Goal: Task Accomplishment & Management: Manage account settings

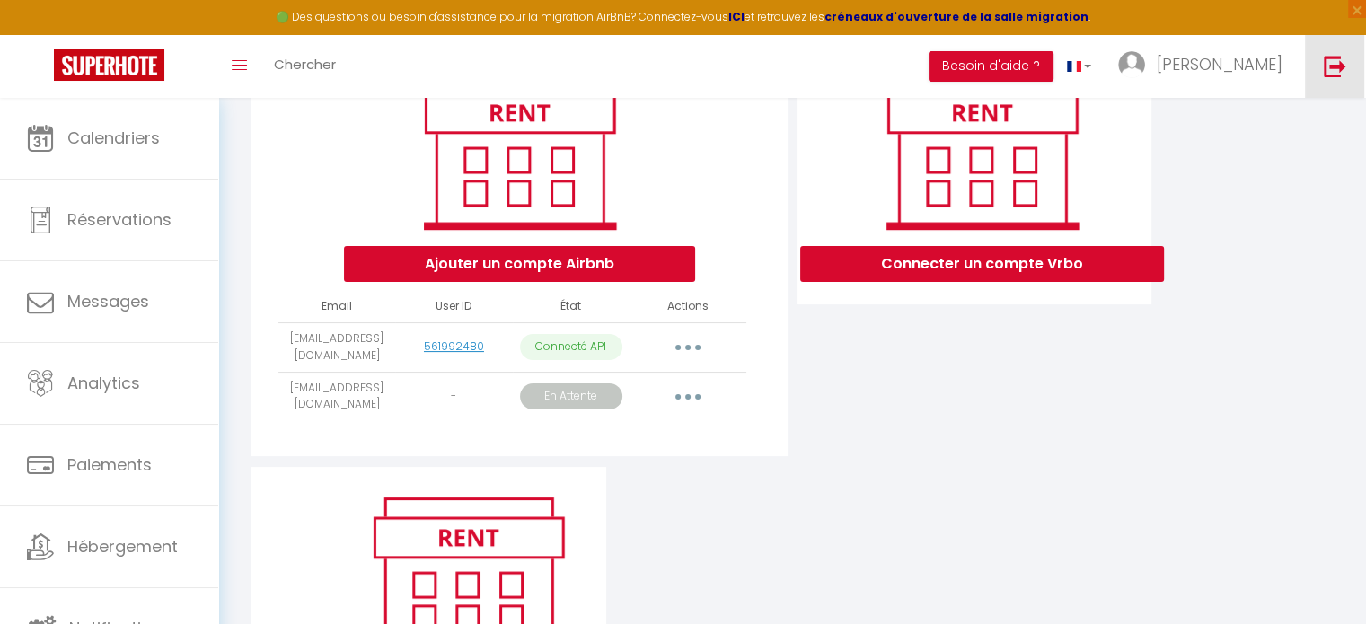
click at [1341, 66] on img at bounding box center [1335, 66] width 22 height 22
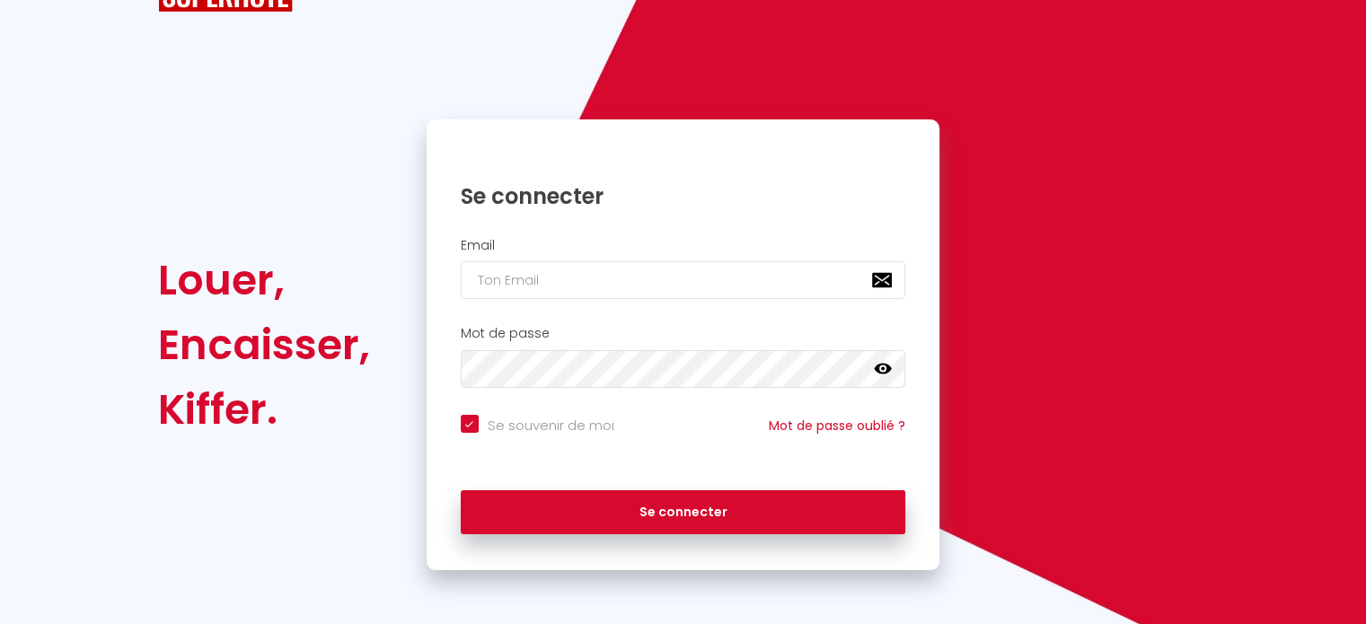
scroll to position [72, 0]
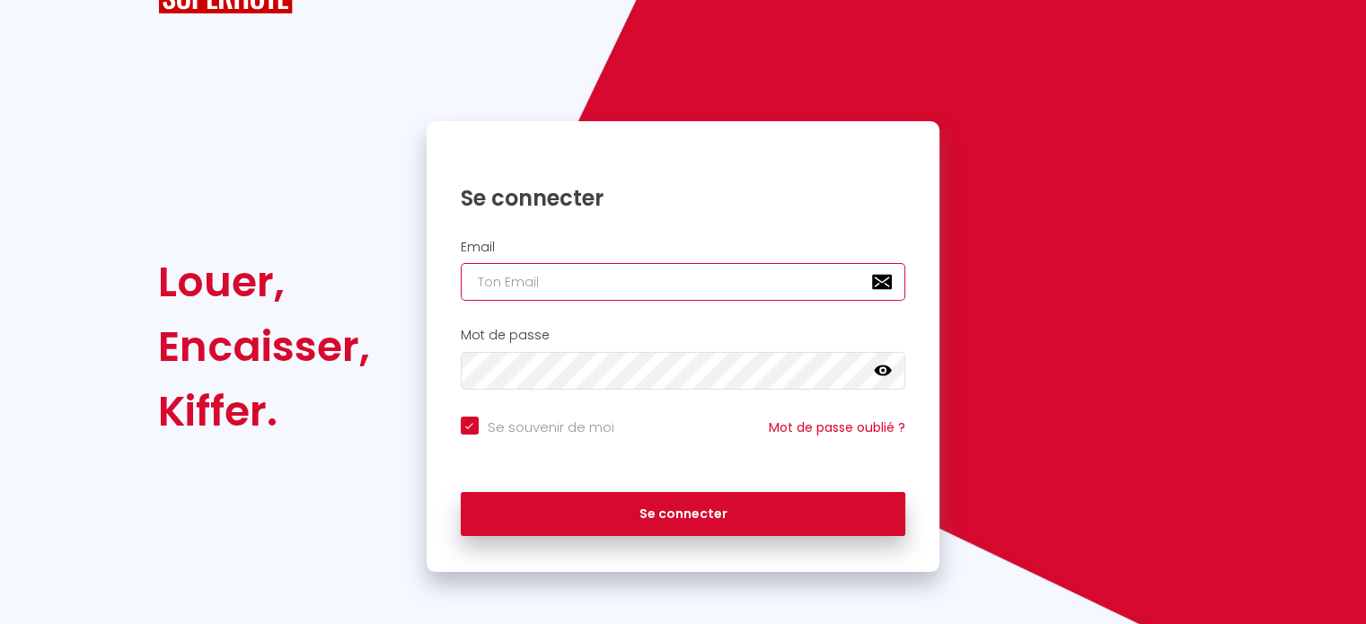
paste input "[EMAIL_ADDRESS][DOMAIN_NAME]"
type input "[EMAIL_ADDRESS][DOMAIN_NAME]"
checkbox input "true"
click at [594, 286] on input "[EMAIL_ADDRESS][DOMAIN_NAME]" at bounding box center [683, 282] width 445 height 38
type input "[EMAIL_ADDRESS][DOMAIN_NAME]"
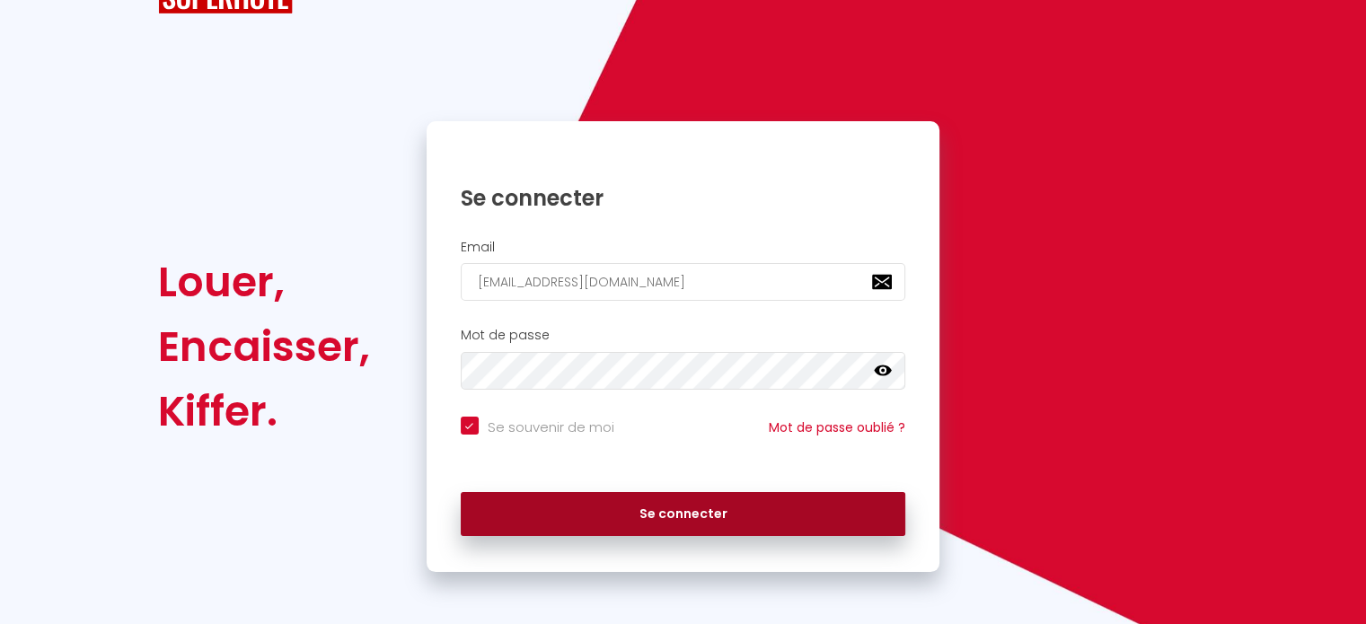
click at [607, 516] on button "Se connecter" at bounding box center [683, 514] width 445 height 45
checkbox input "true"
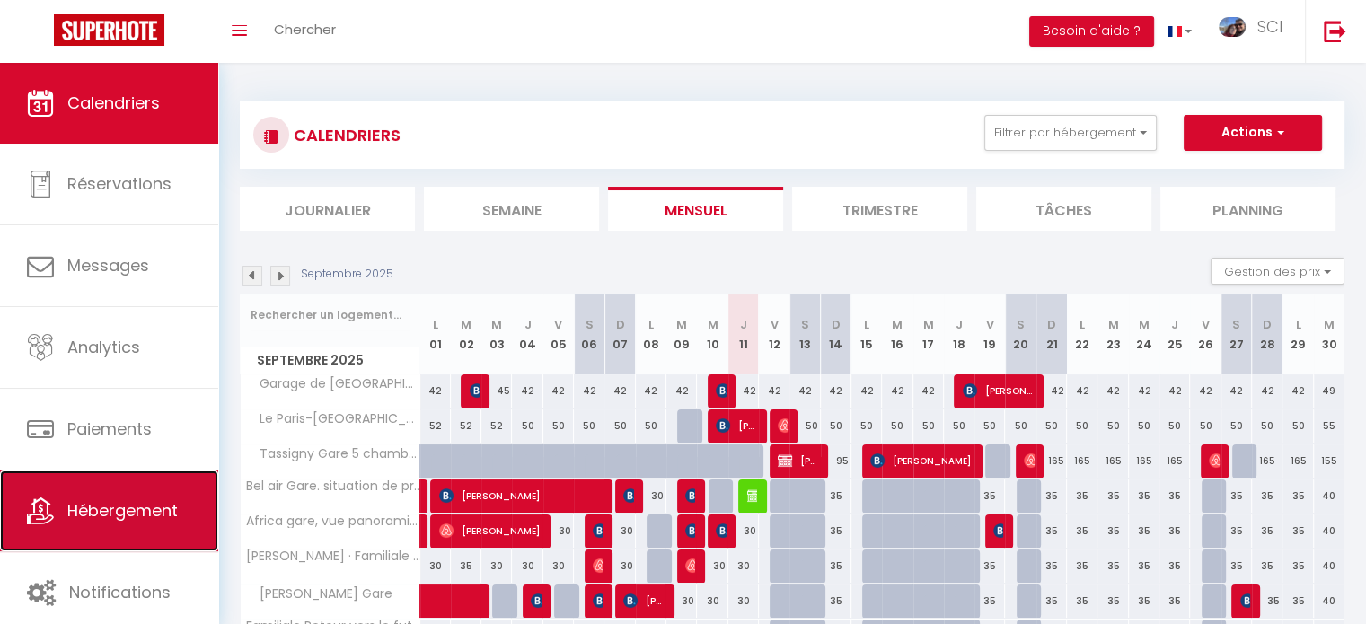
click at [122, 500] on span "Hébergement" at bounding box center [122, 510] width 110 height 22
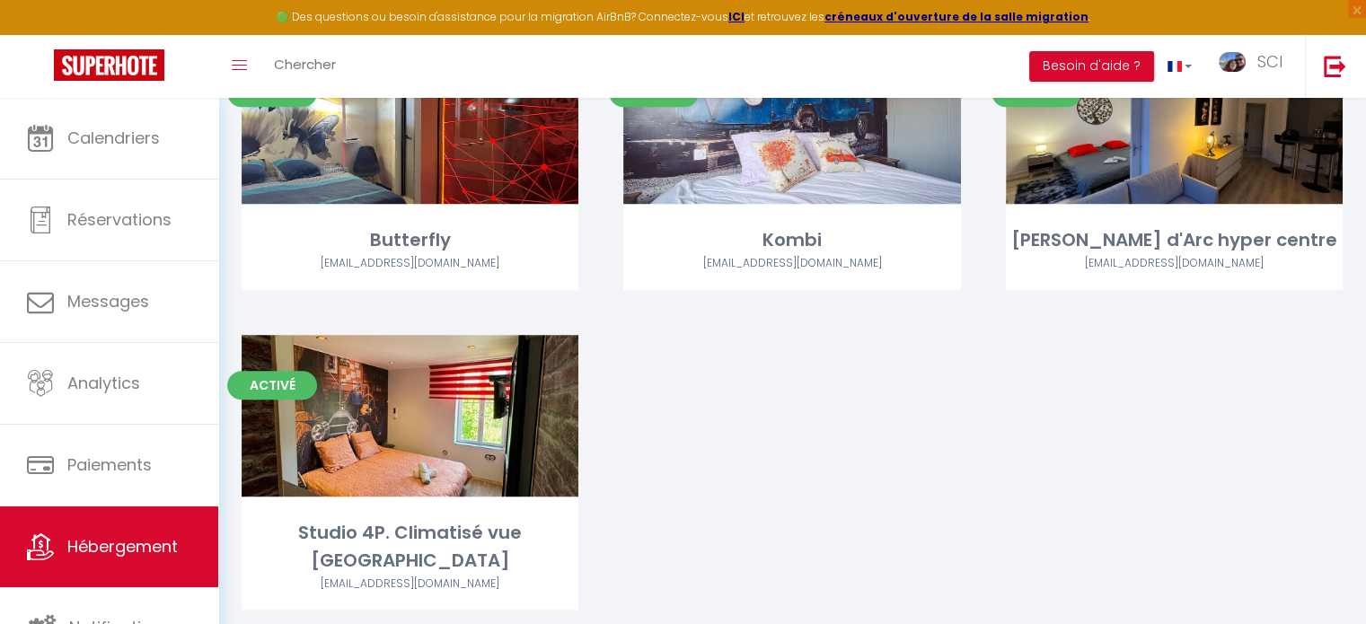
scroll to position [1126, 0]
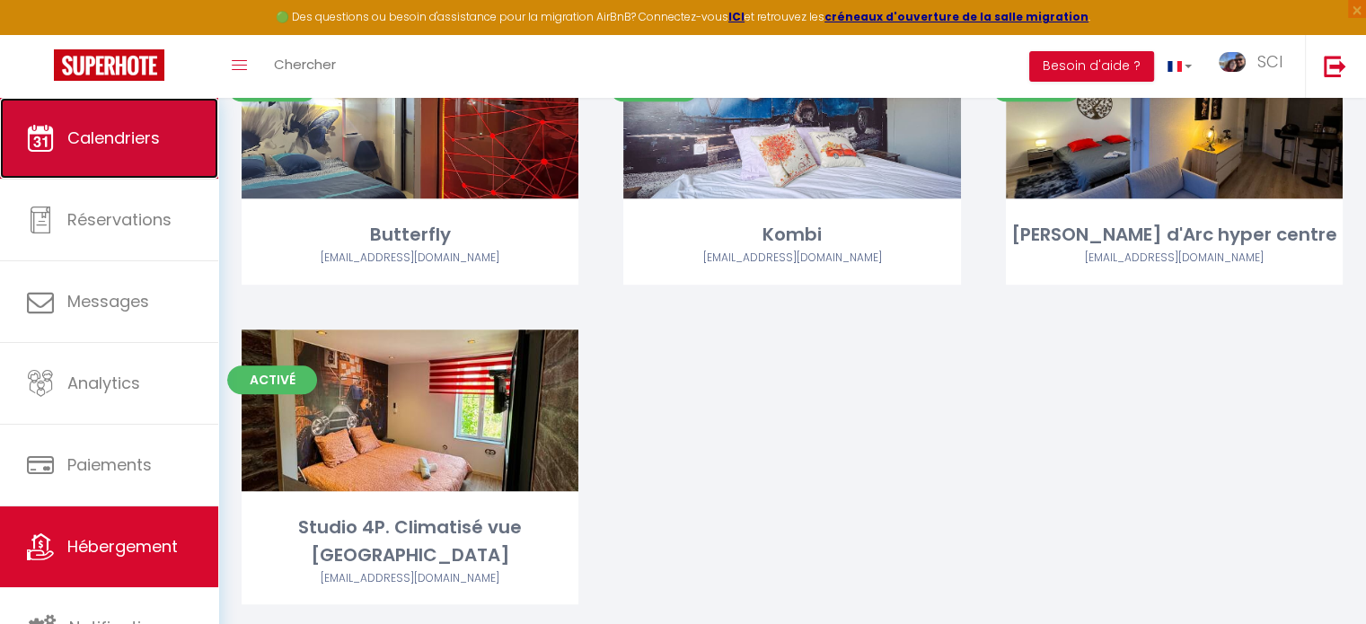
click at [122, 155] on link "Calendriers" at bounding box center [109, 138] width 218 height 81
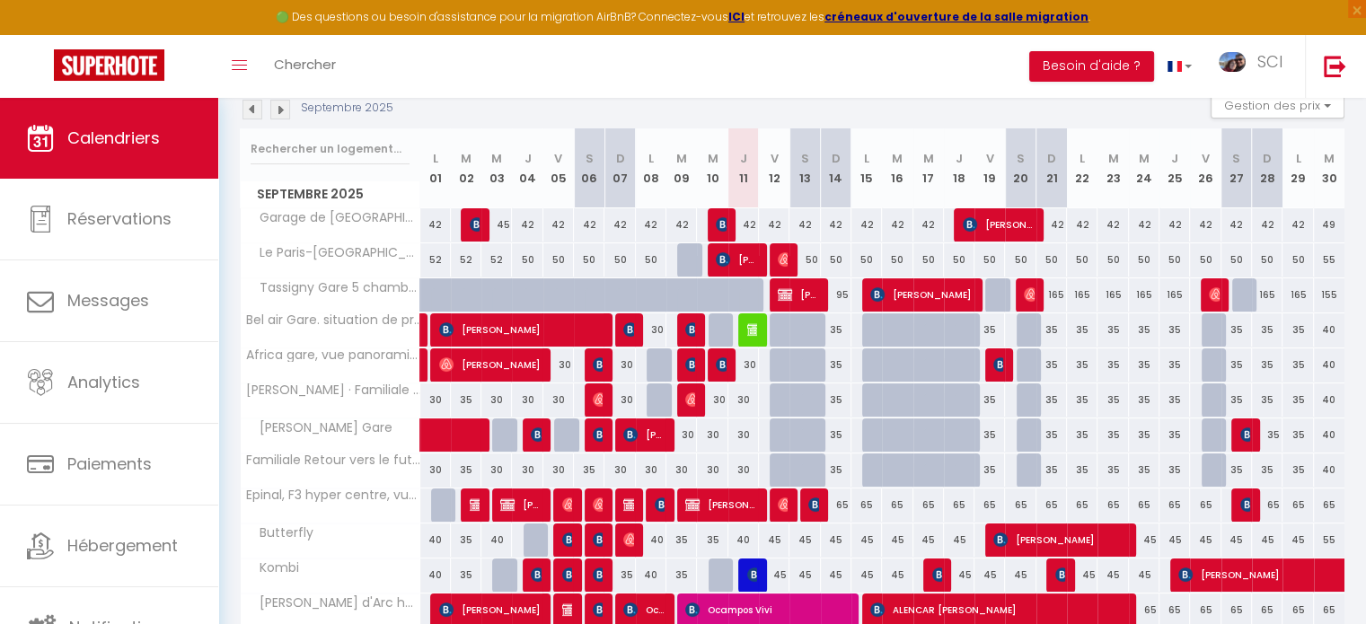
scroll to position [202, 0]
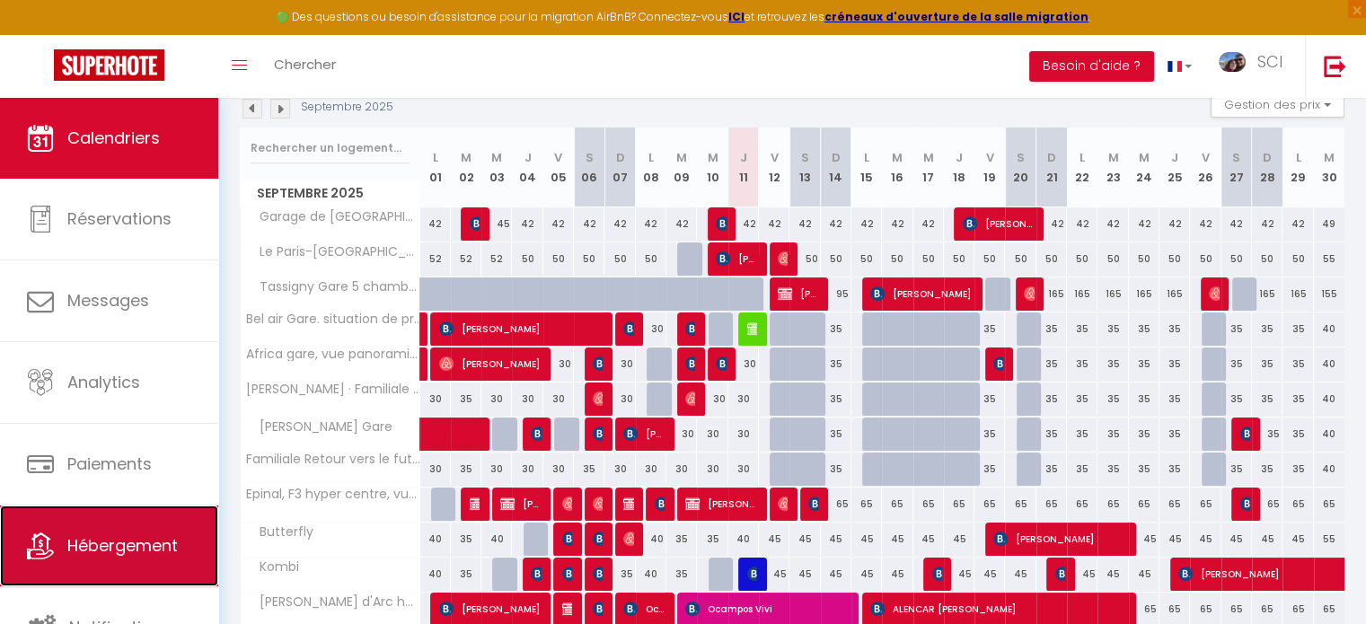
click at [89, 552] on span "Hébergement" at bounding box center [122, 545] width 110 height 22
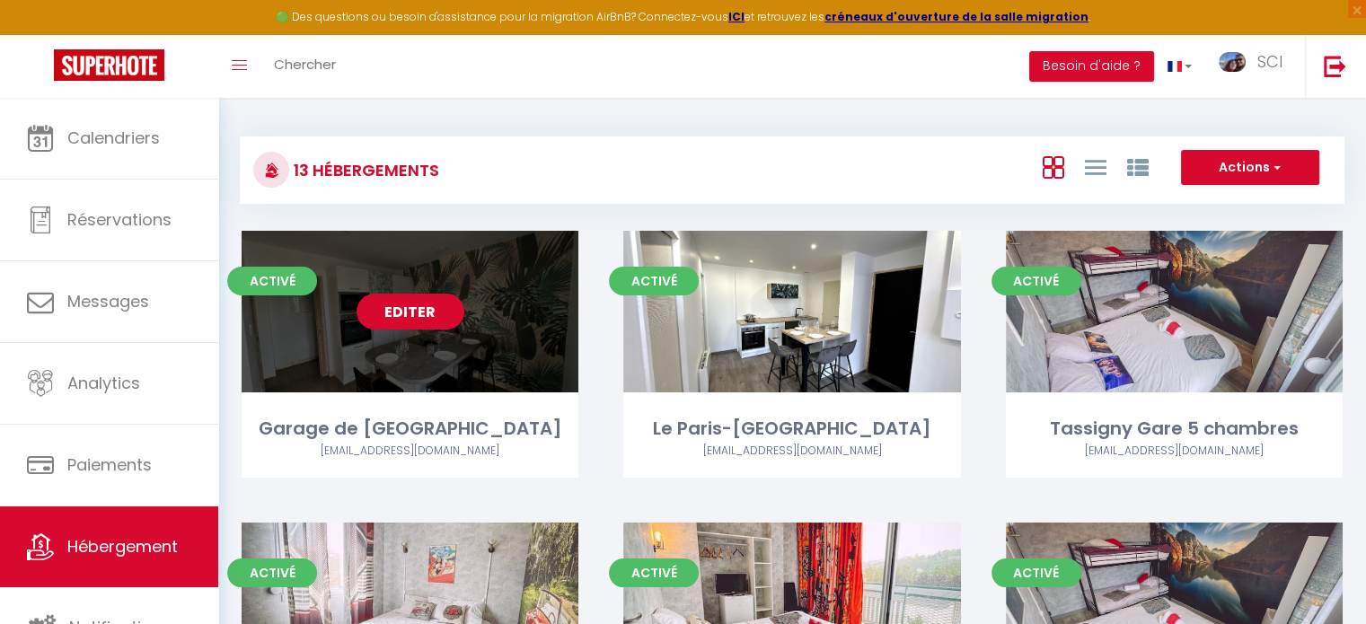
click at [422, 324] on link "Editer" at bounding box center [410, 312] width 108 height 36
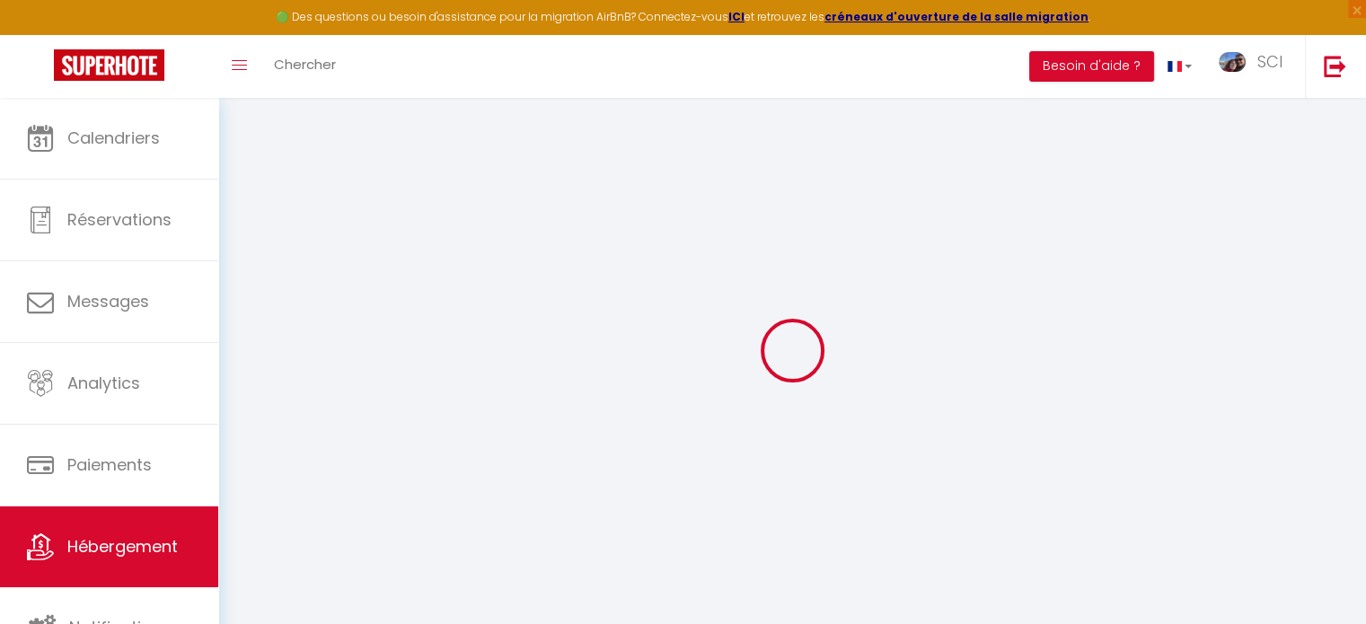
select select
checkbox input "true"
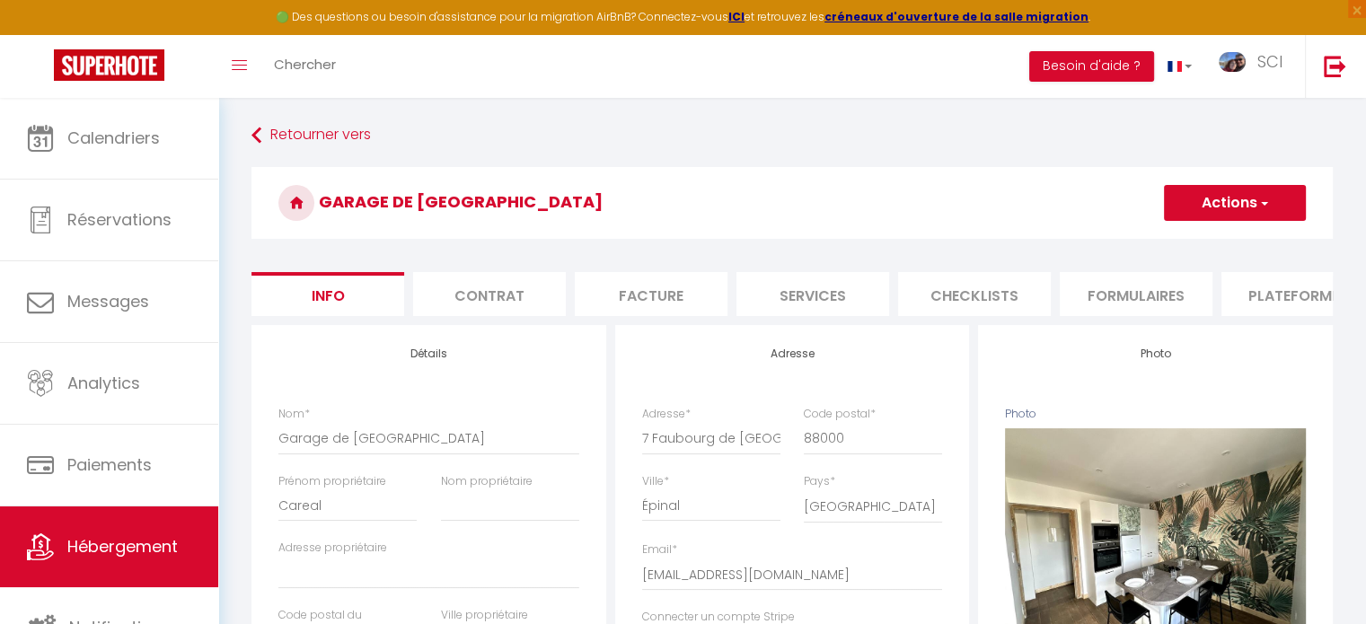
click at [1280, 298] on li "Plateformes" at bounding box center [1297, 294] width 153 height 44
select select
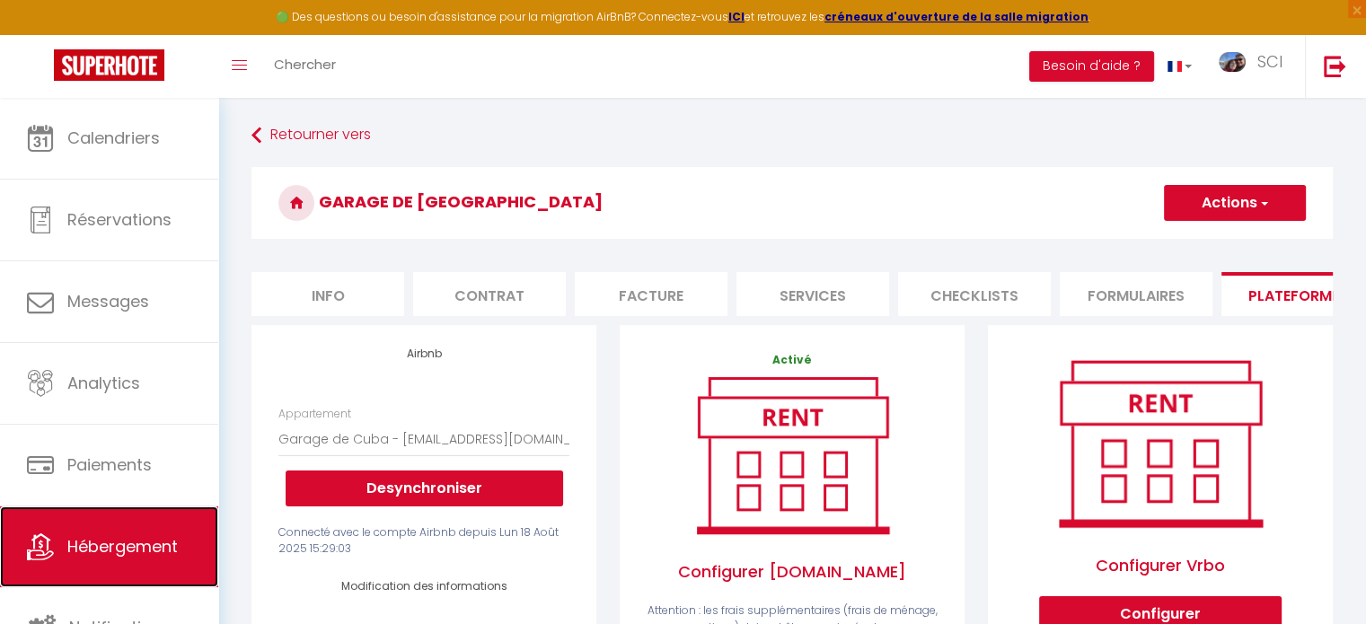
click at [143, 535] on span "Hébergement" at bounding box center [122, 546] width 110 height 22
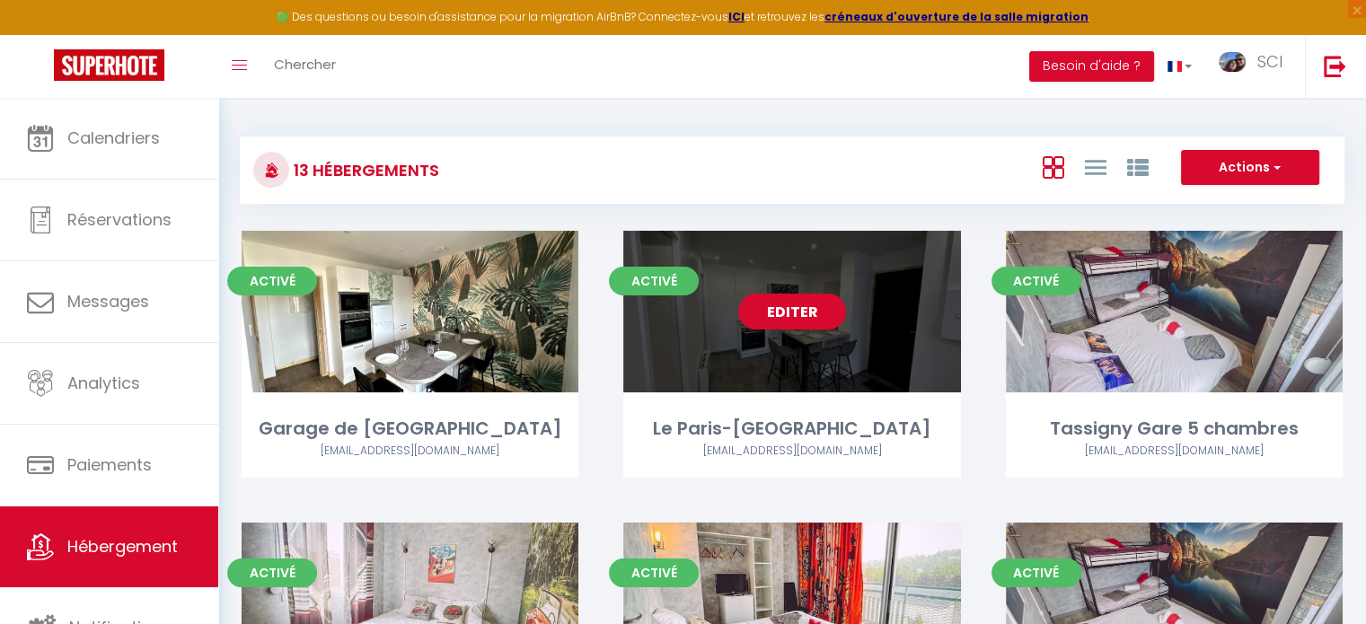
click at [815, 308] on link "Editer" at bounding box center [792, 312] width 108 height 36
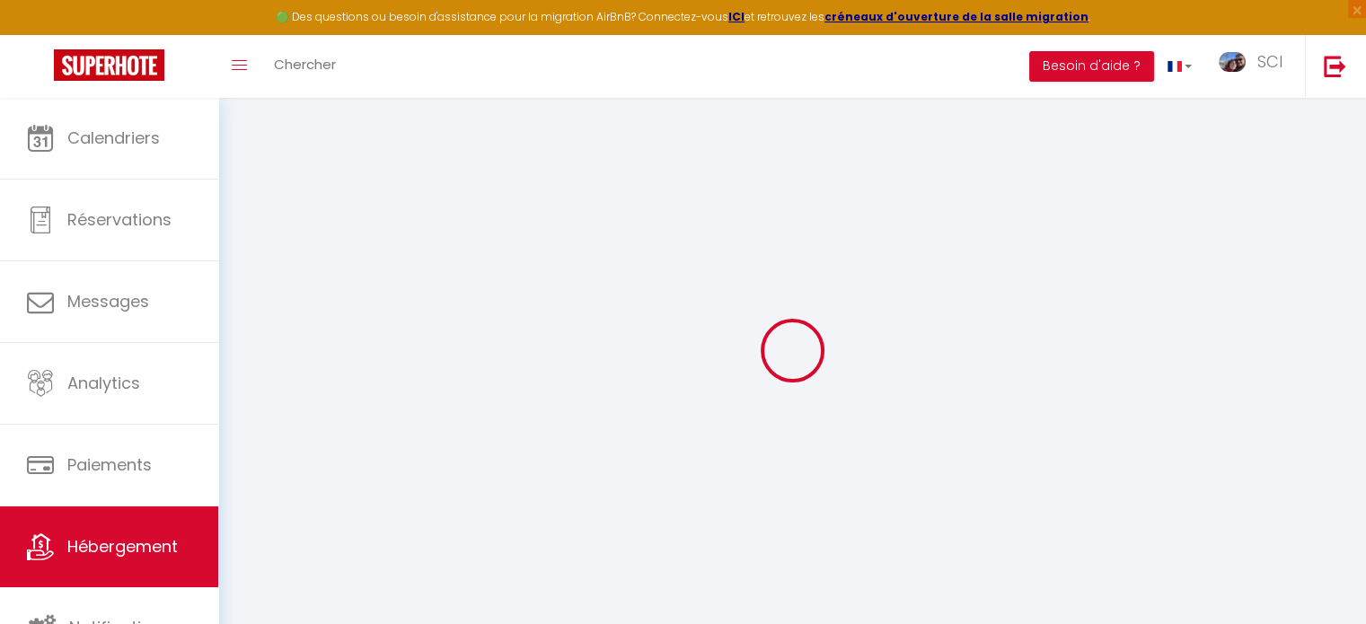
select select
checkbox input "true"
checkbox input "false"
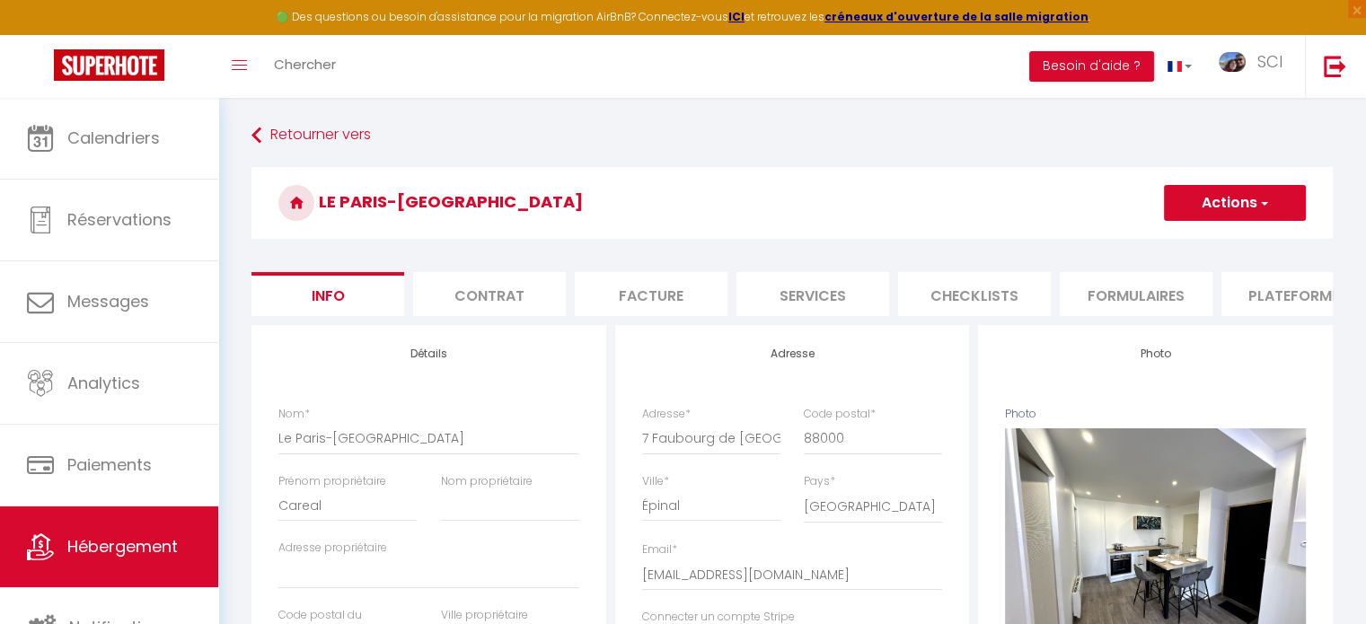
click at [1293, 292] on li "Plateformes" at bounding box center [1297, 294] width 153 height 44
select select
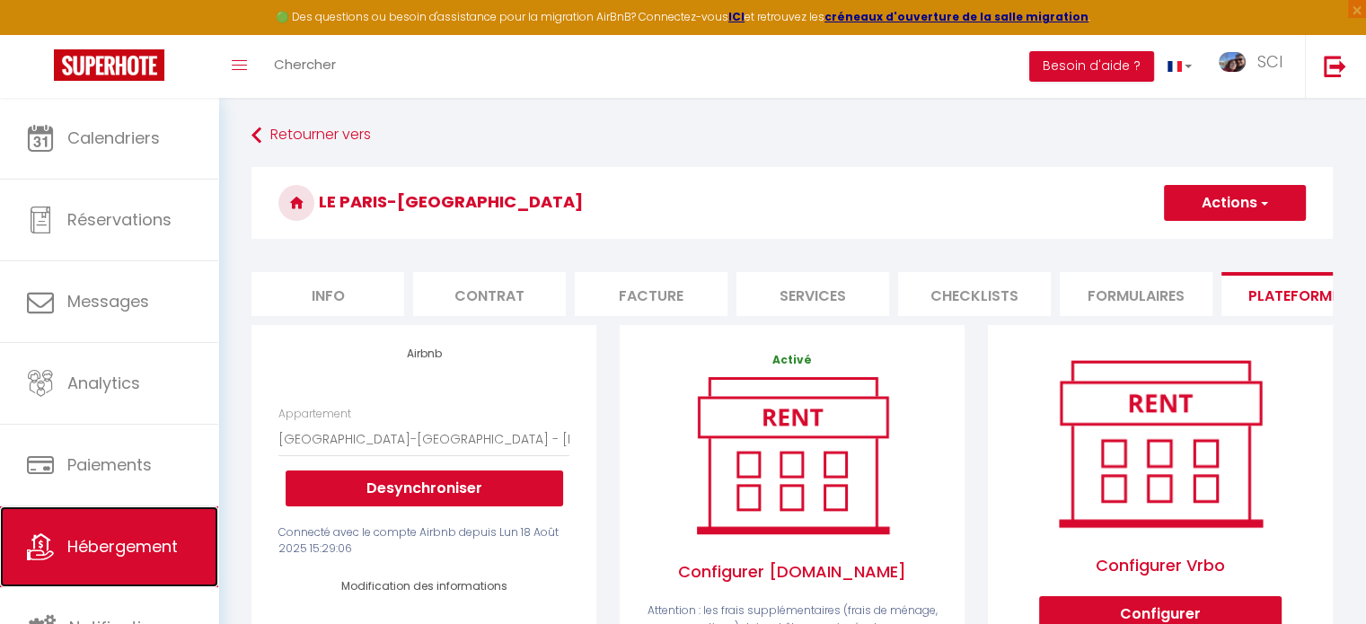
click at [156, 545] on span "Hébergement" at bounding box center [122, 546] width 110 height 22
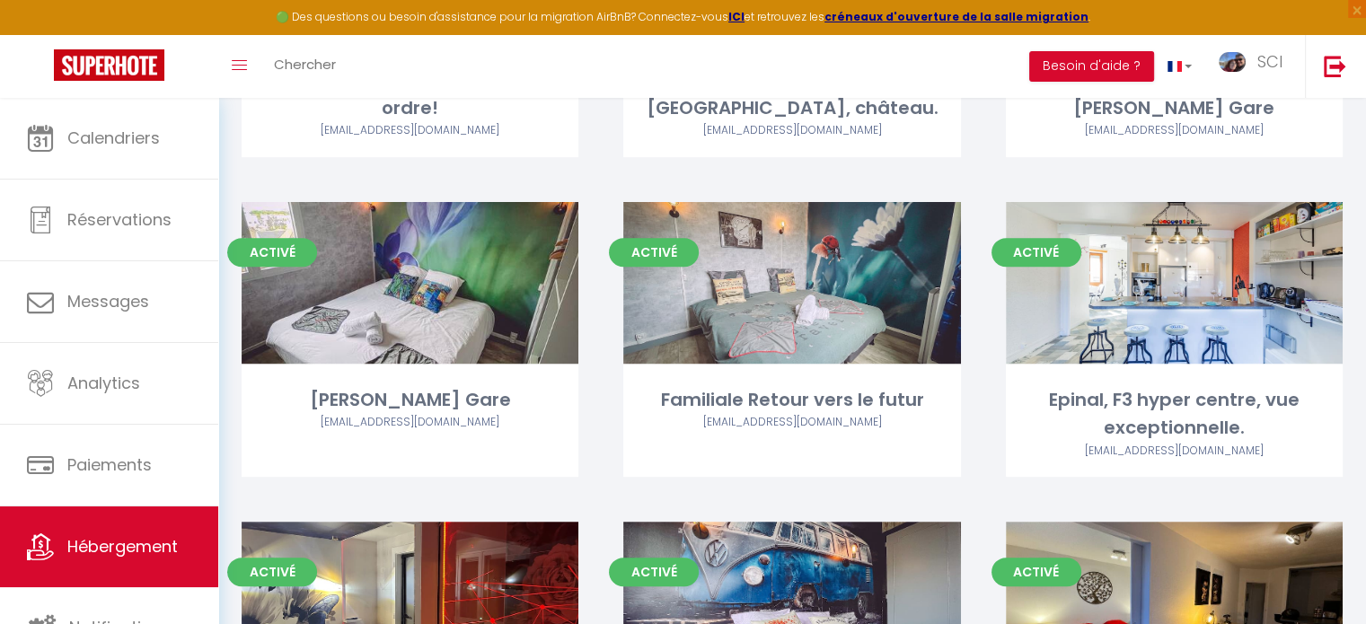
scroll to position [1145, 0]
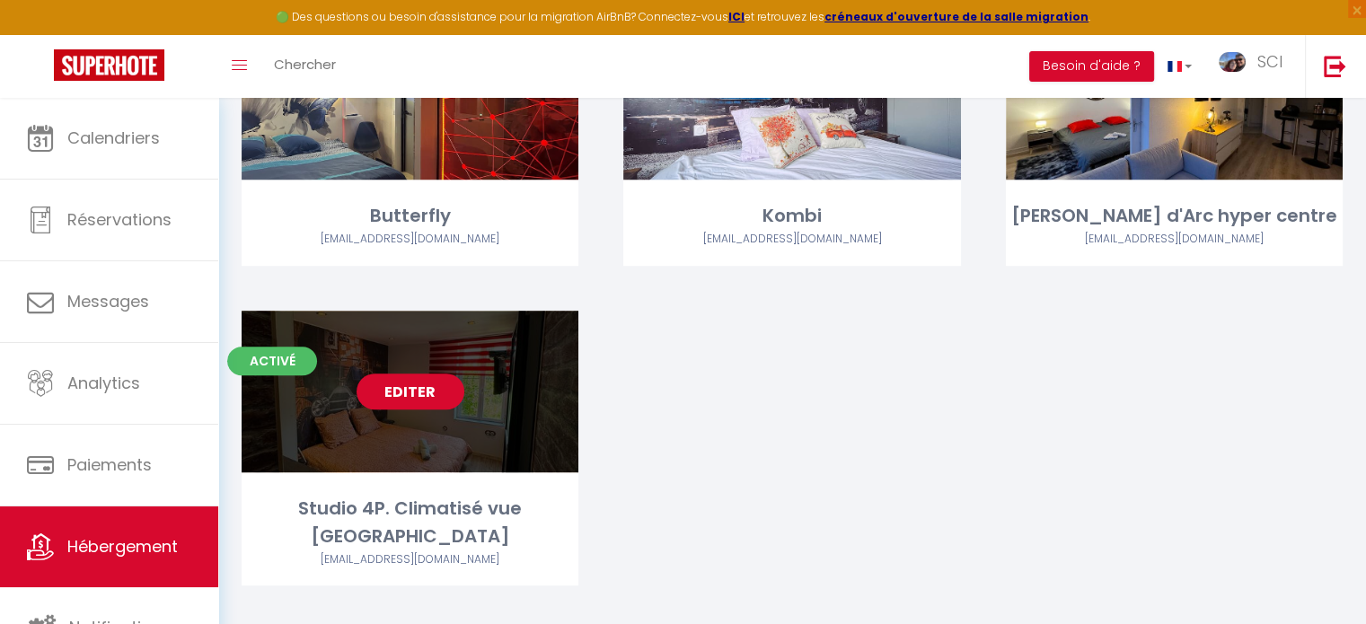
click at [413, 397] on link "Editer" at bounding box center [410, 392] width 108 height 36
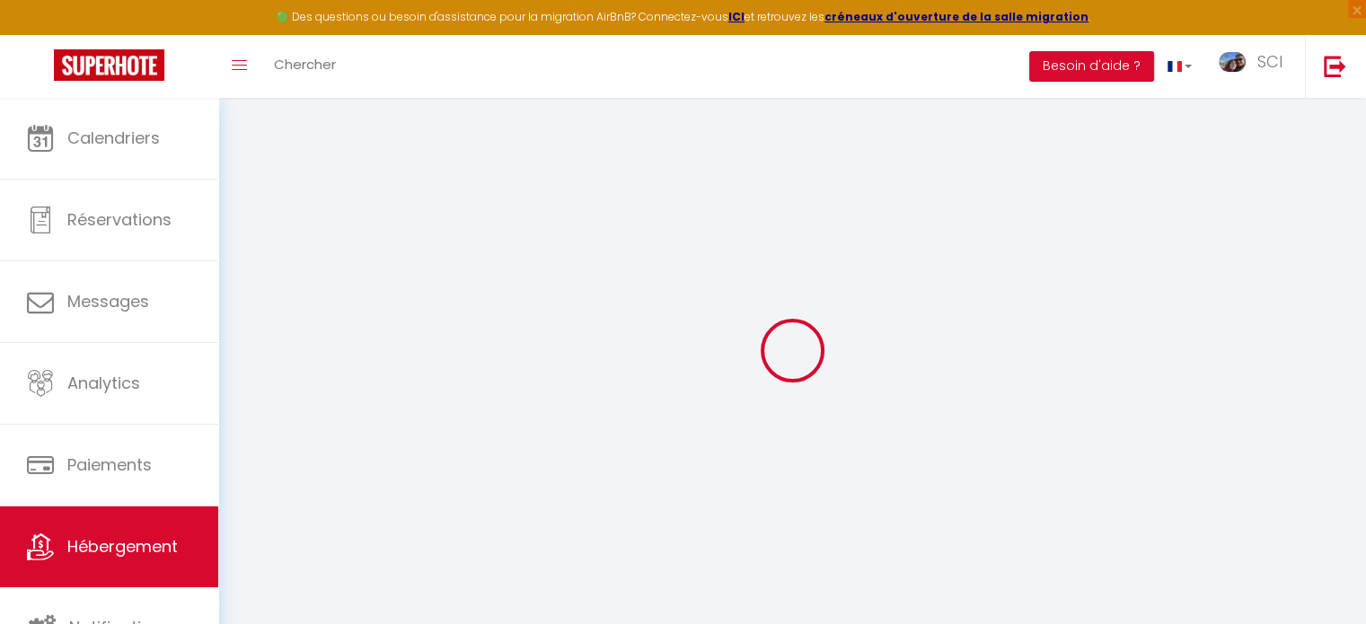
select select "15:00"
select select
select select "11:30"
select select "30"
select select "120"
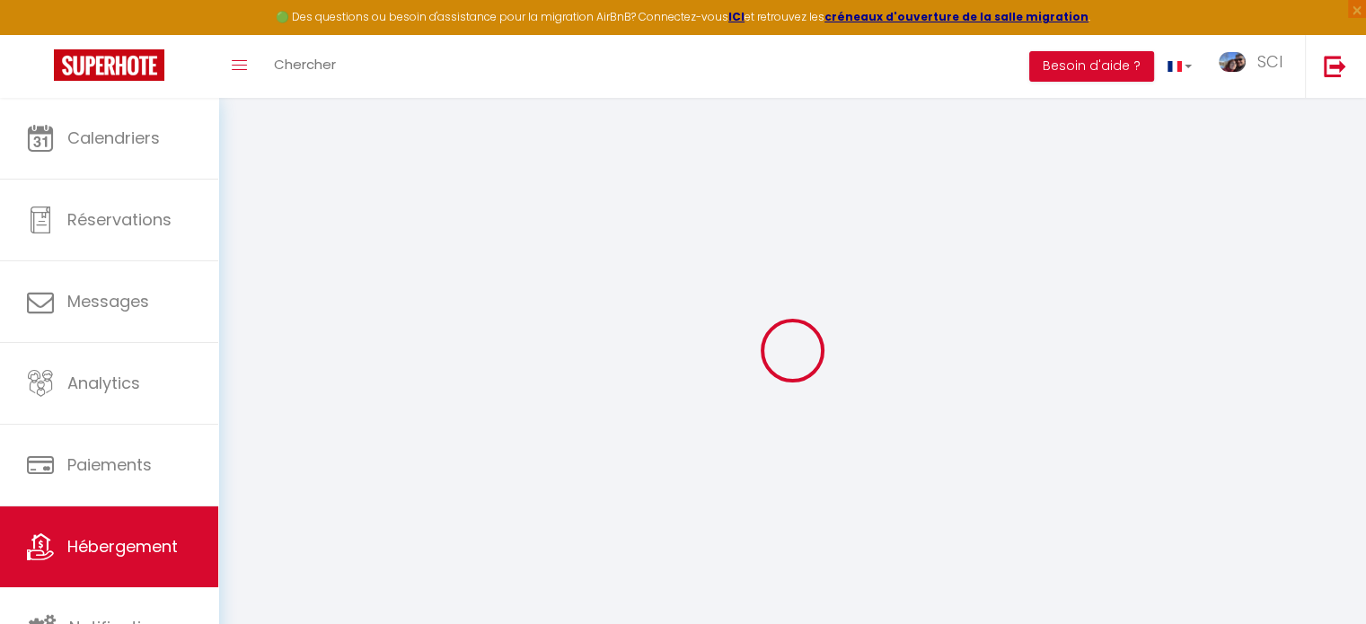
select select
checkbox input "true"
checkbox input "false"
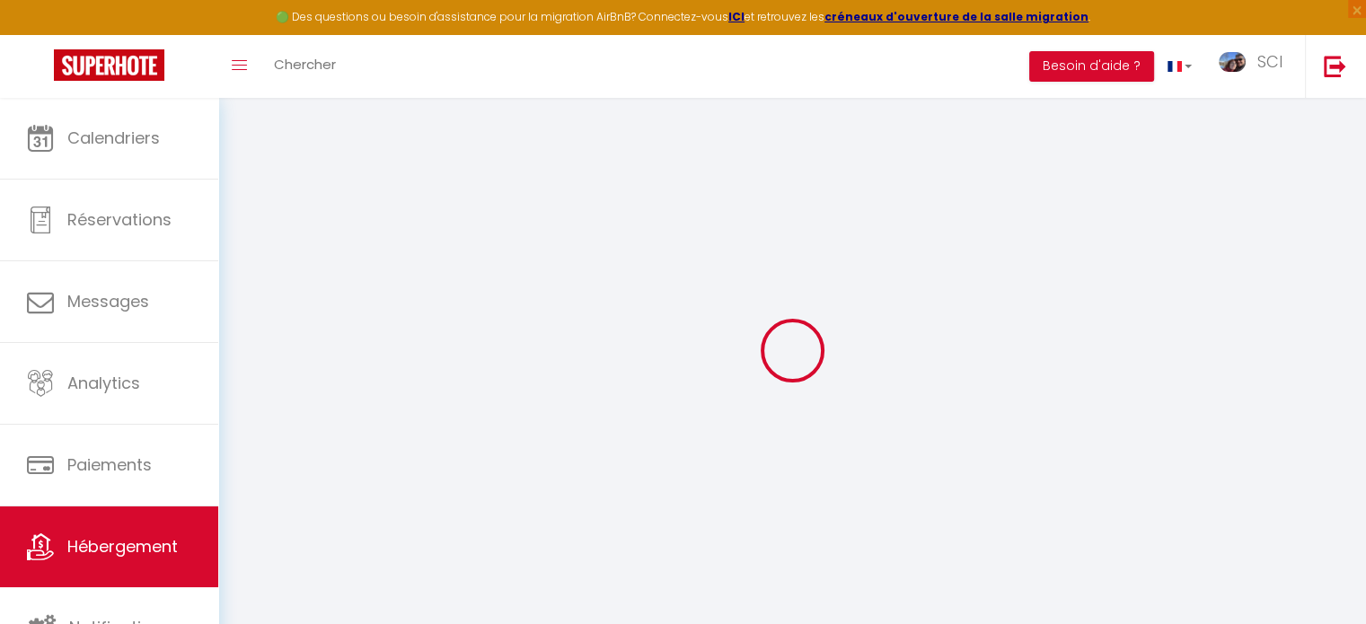
select select
checkbox input "true"
checkbox input "false"
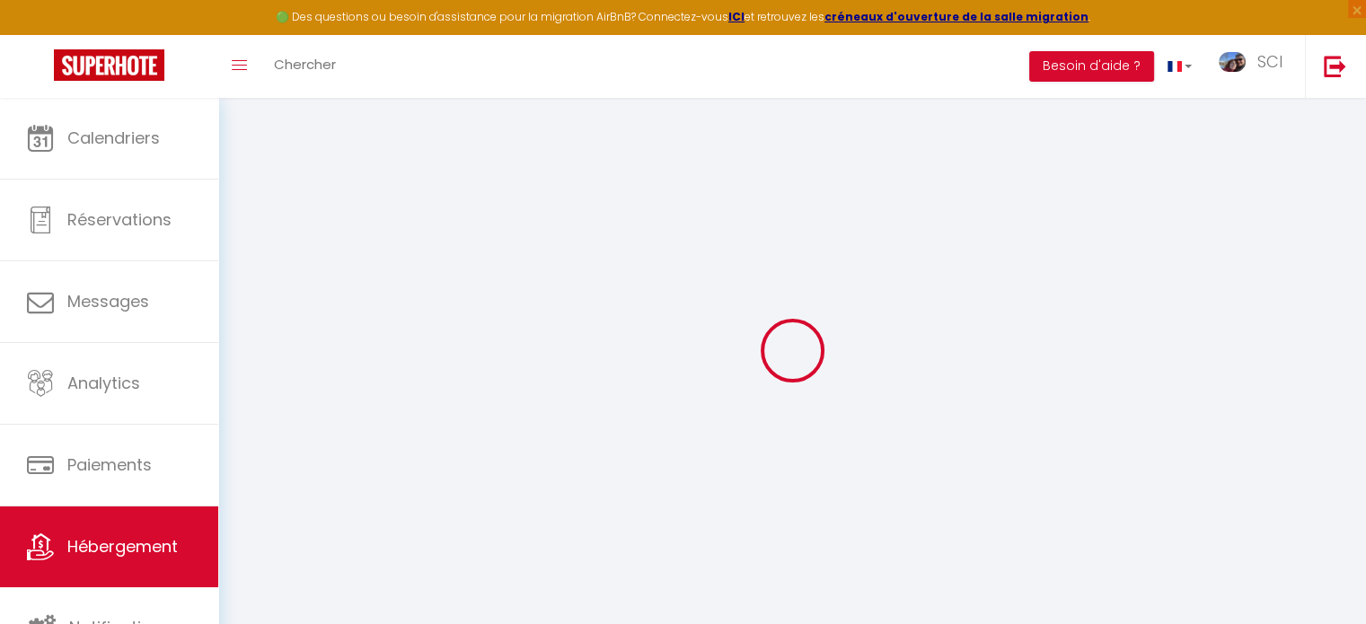
checkbox input "false"
select select
checkbox input "true"
checkbox input "false"
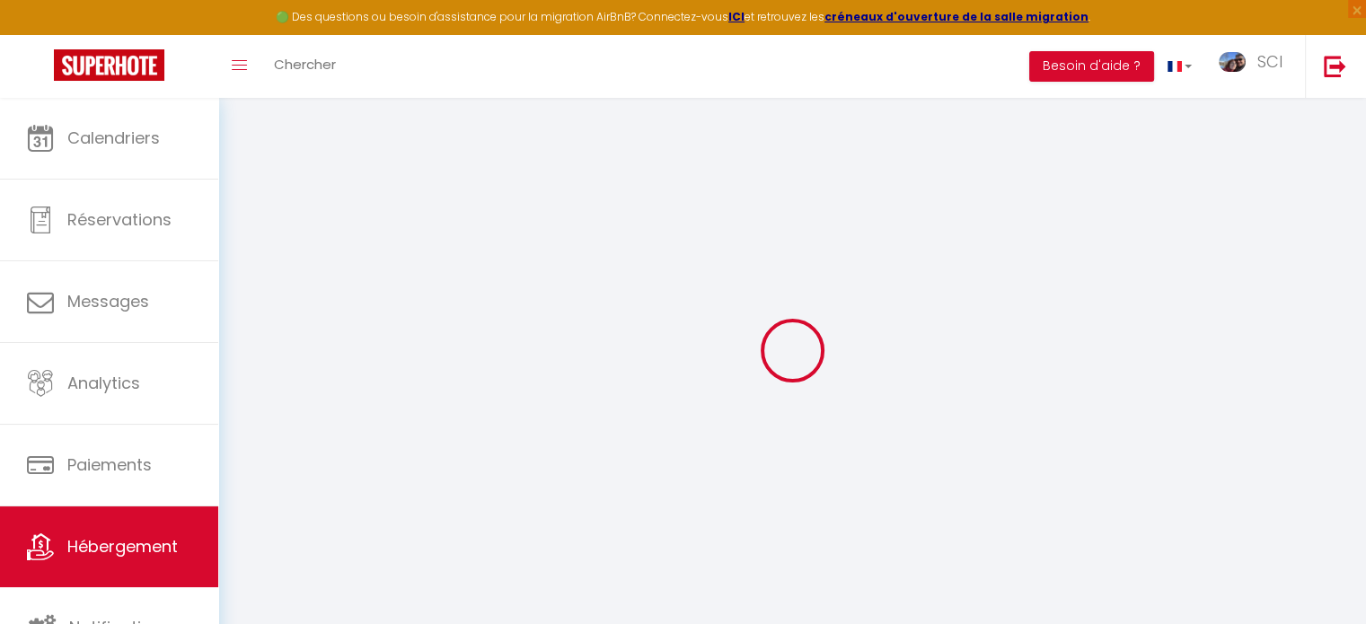
checkbox input "false"
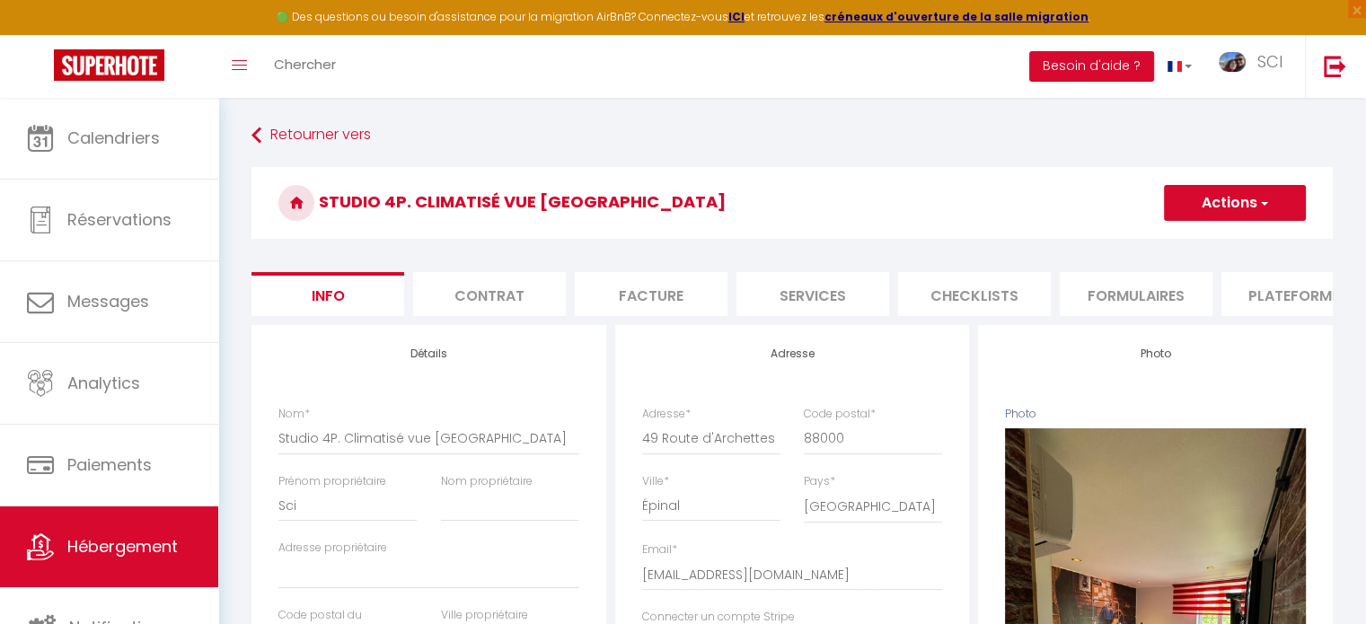
click at [1270, 290] on li "Plateformes" at bounding box center [1297, 294] width 153 height 44
select select
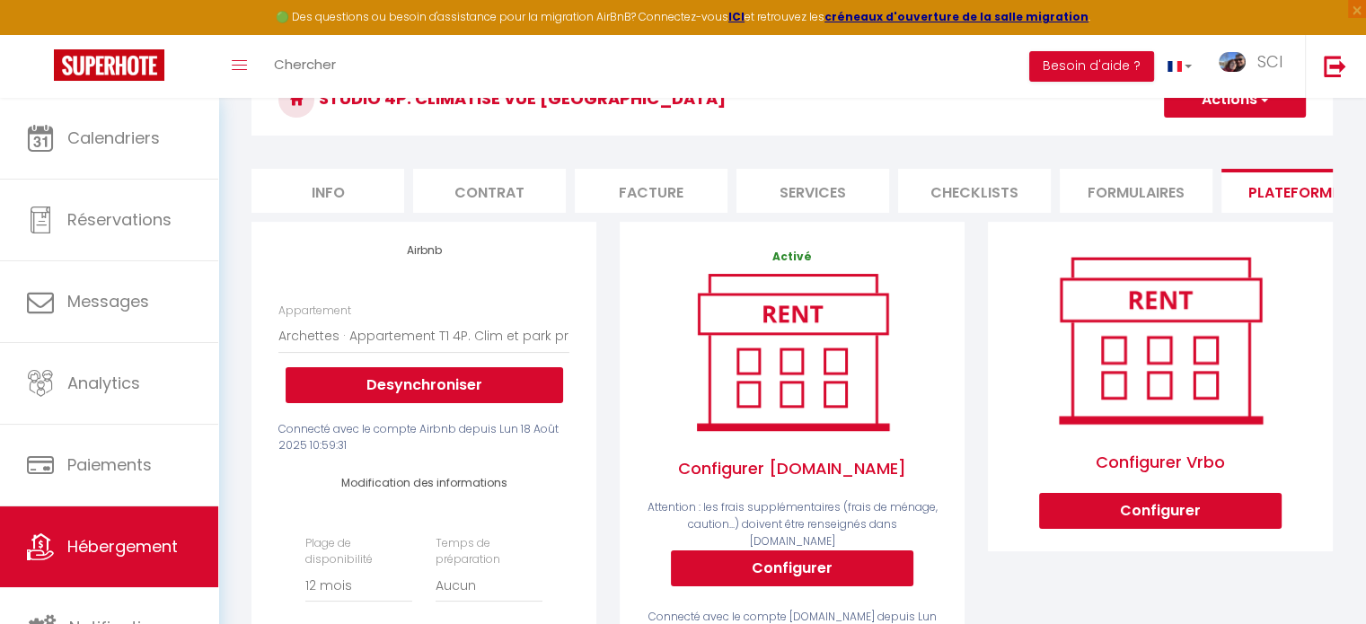
scroll to position [104, 0]
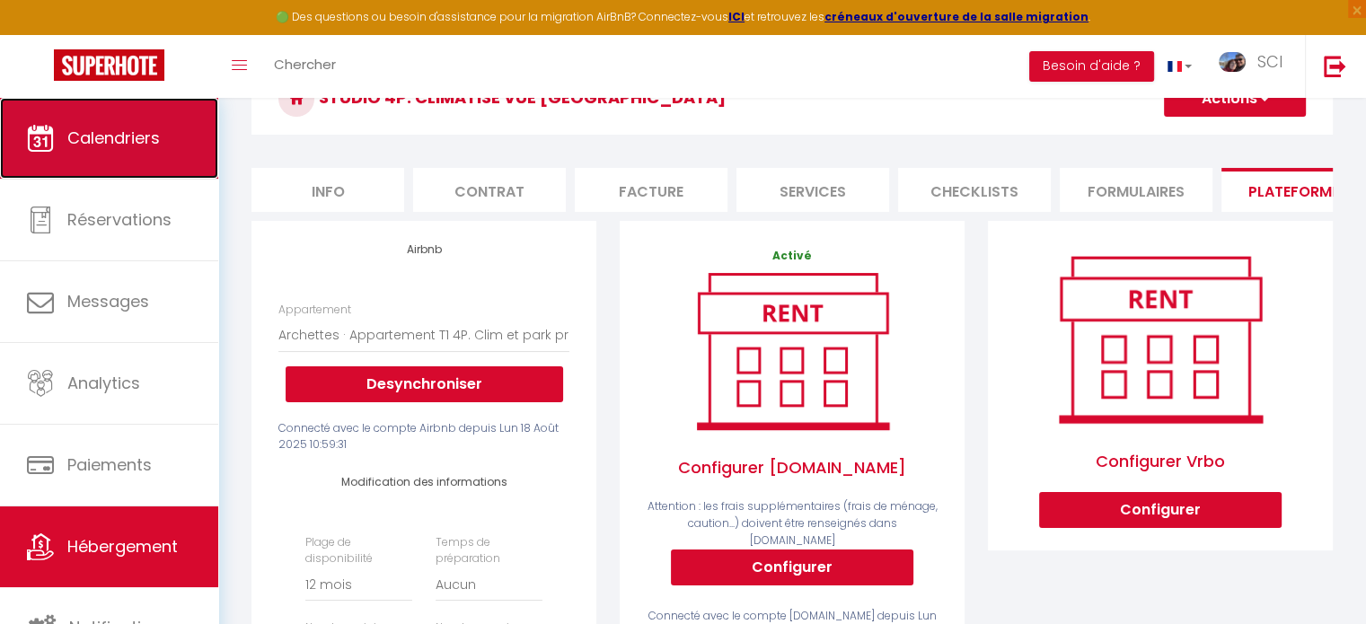
click at [68, 151] on link "Calendriers" at bounding box center [109, 138] width 218 height 81
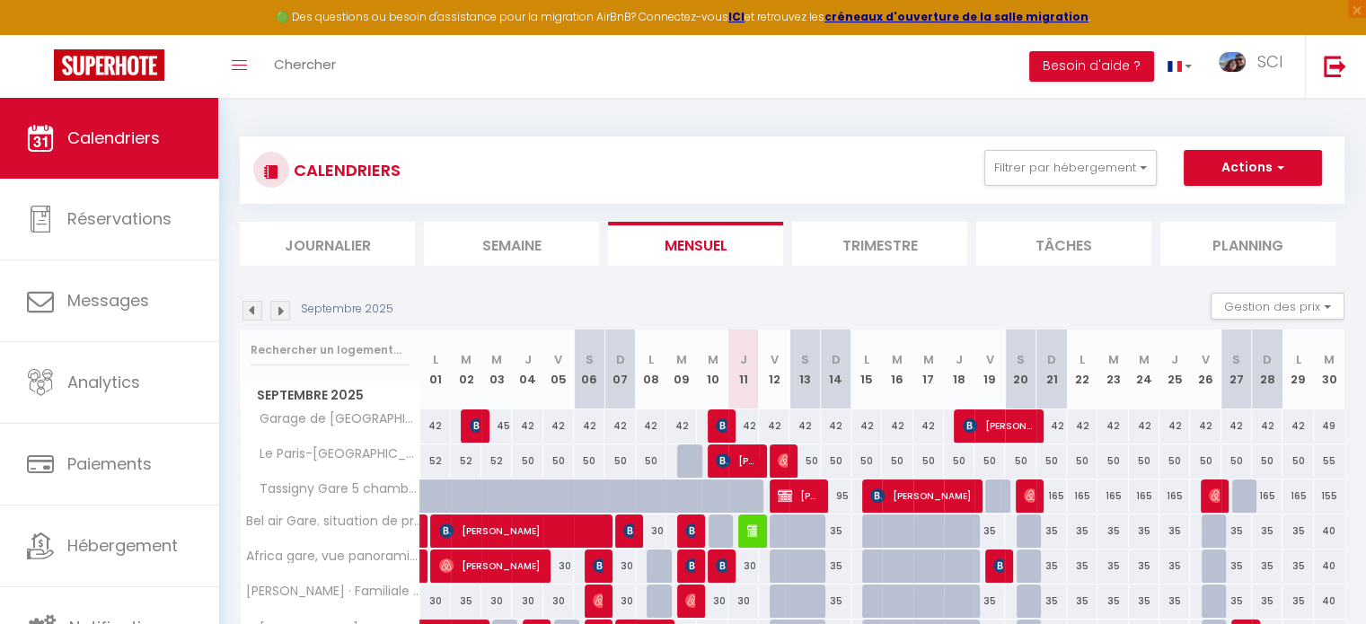
click at [287, 314] on img at bounding box center [280, 311] width 20 height 20
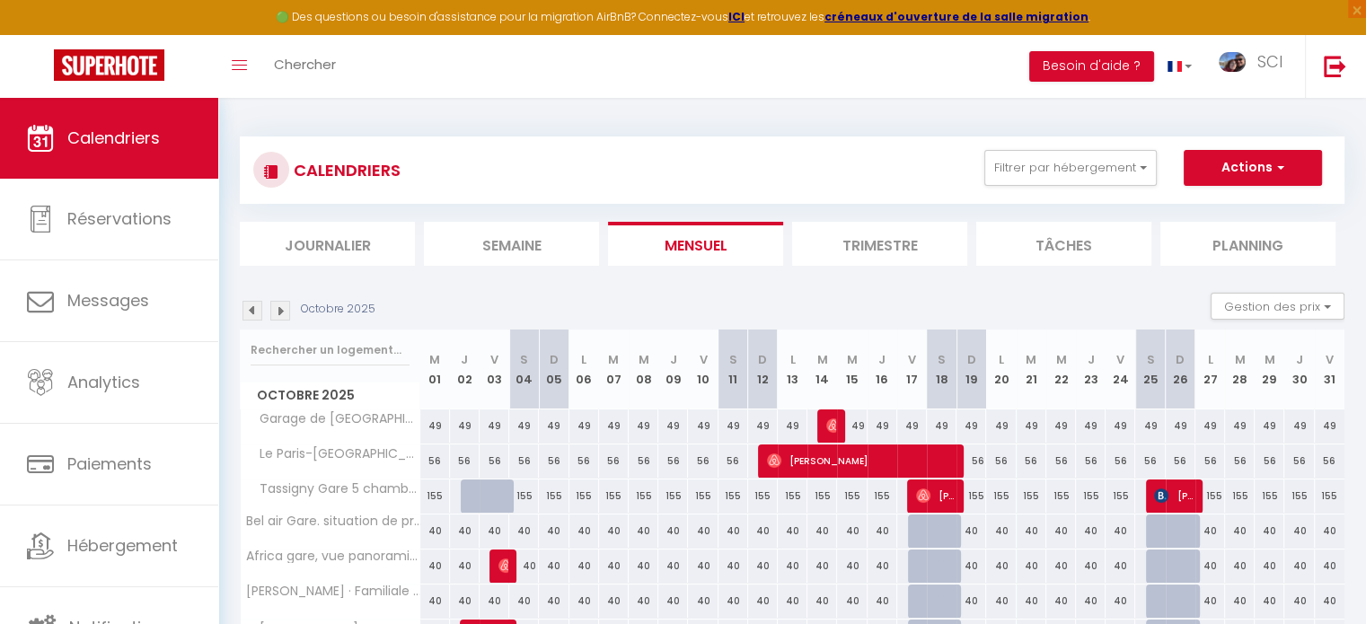
click at [287, 314] on img at bounding box center [280, 311] width 20 height 20
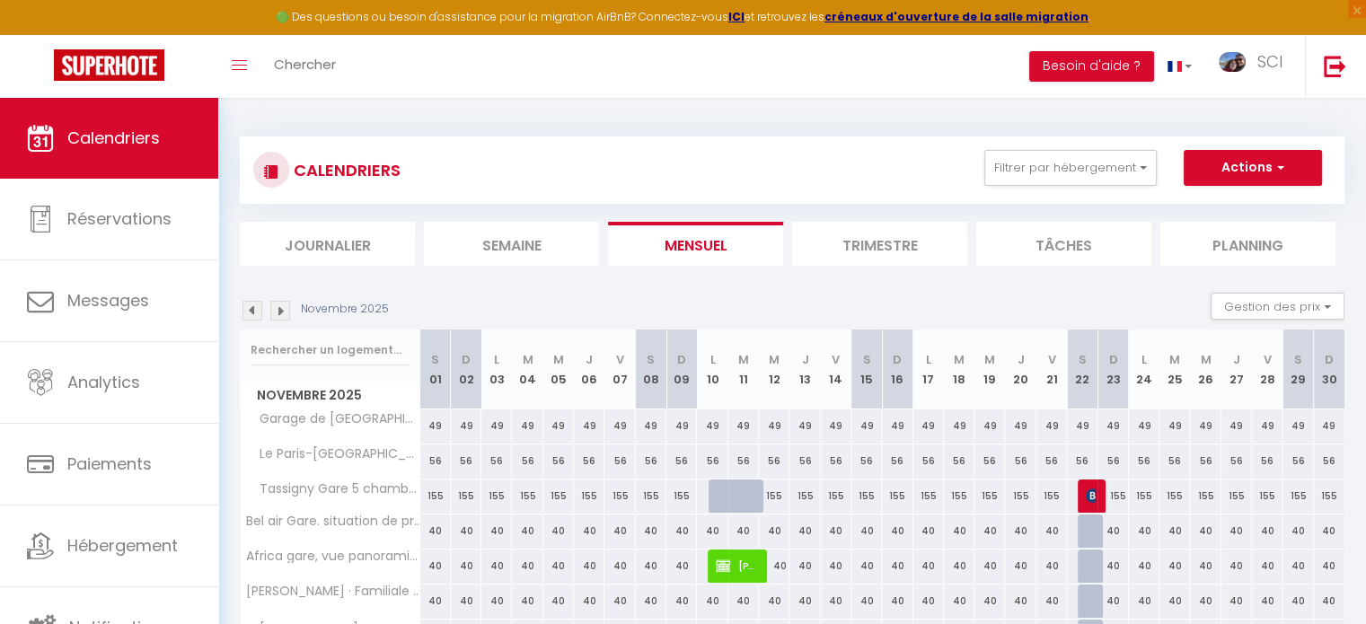
click at [287, 314] on img at bounding box center [280, 311] width 20 height 20
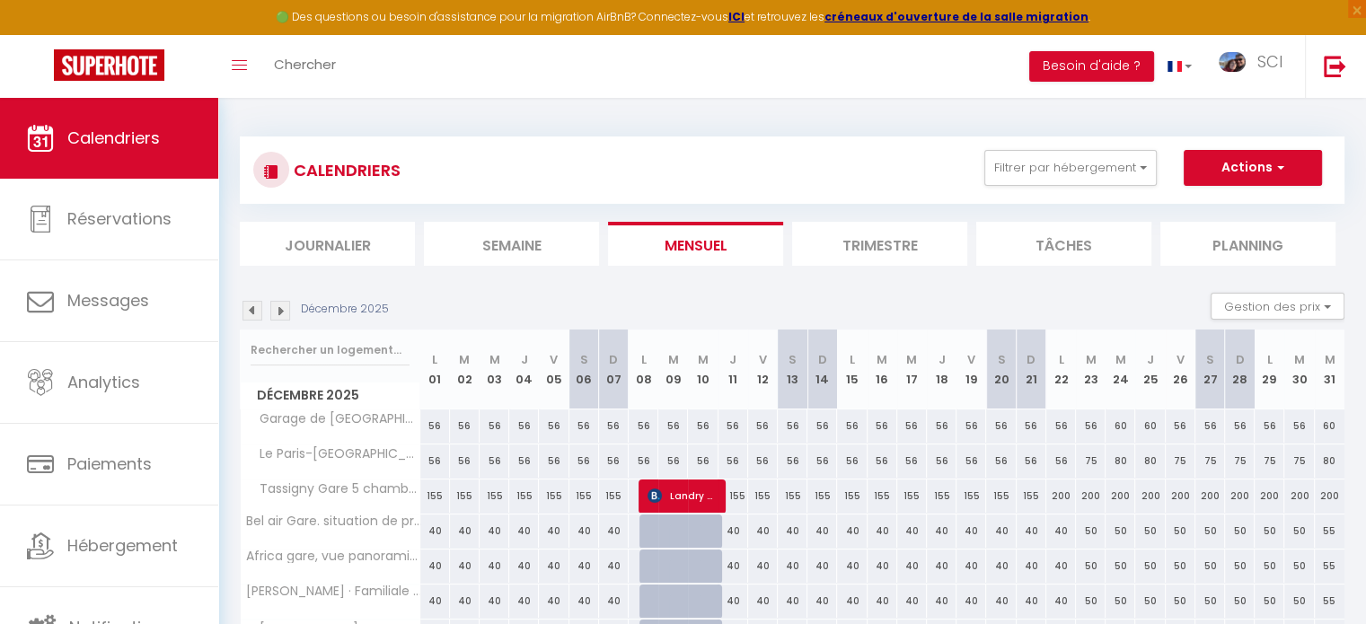
click at [287, 314] on img at bounding box center [280, 311] width 20 height 20
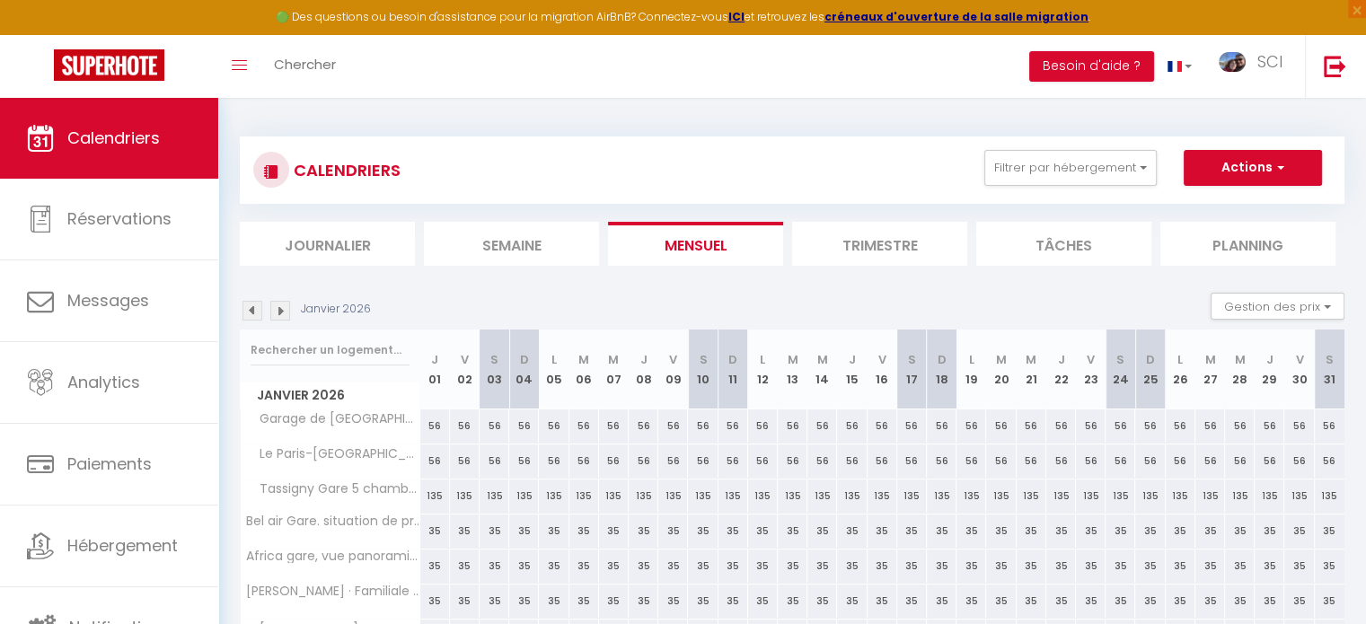
click at [287, 314] on img at bounding box center [280, 311] width 20 height 20
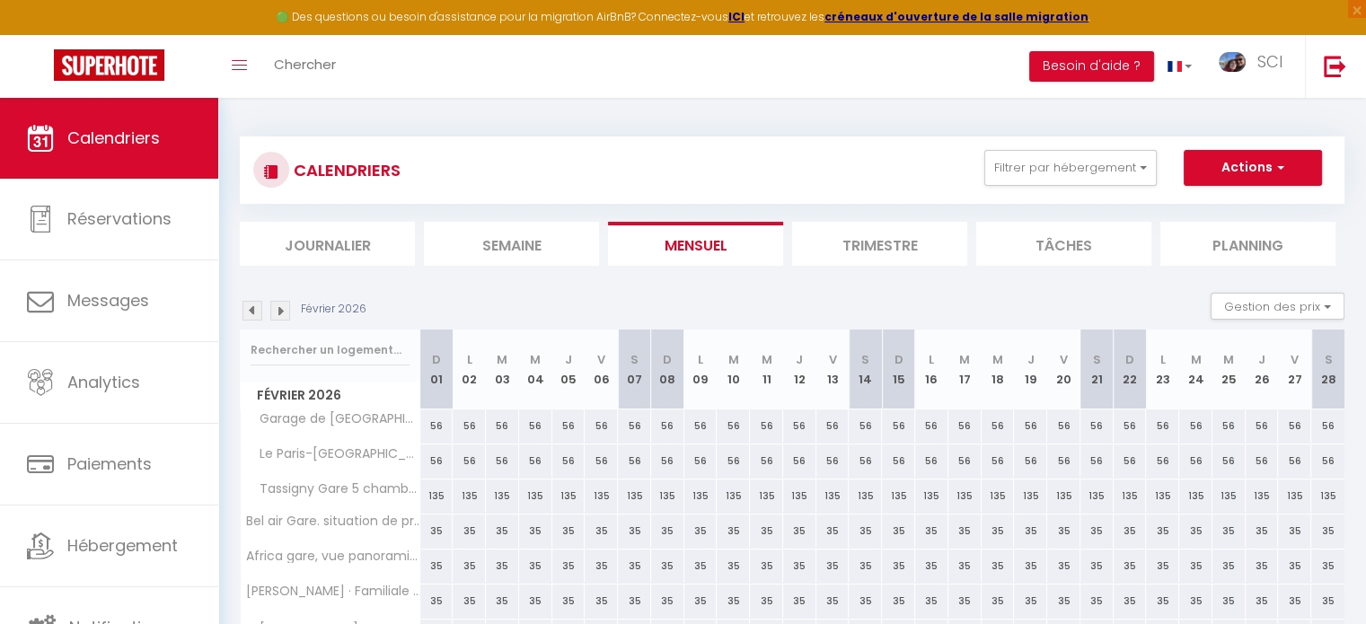
click at [287, 314] on img at bounding box center [280, 311] width 20 height 20
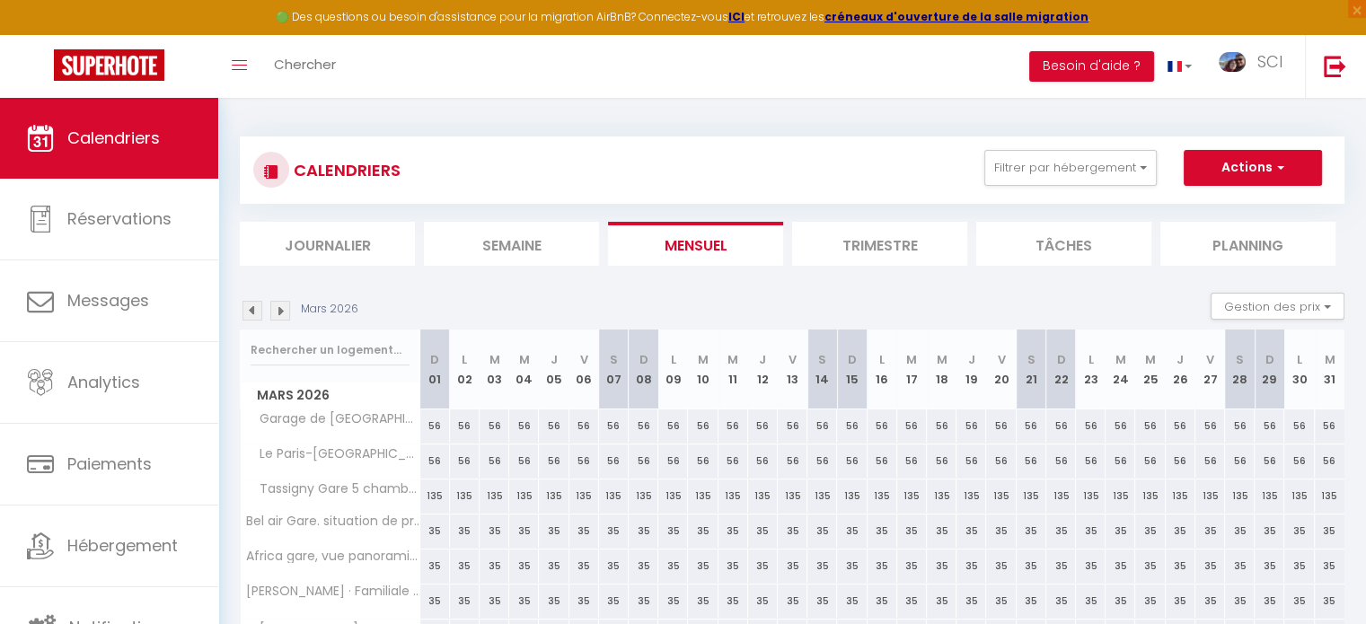
click at [287, 314] on img at bounding box center [280, 311] width 20 height 20
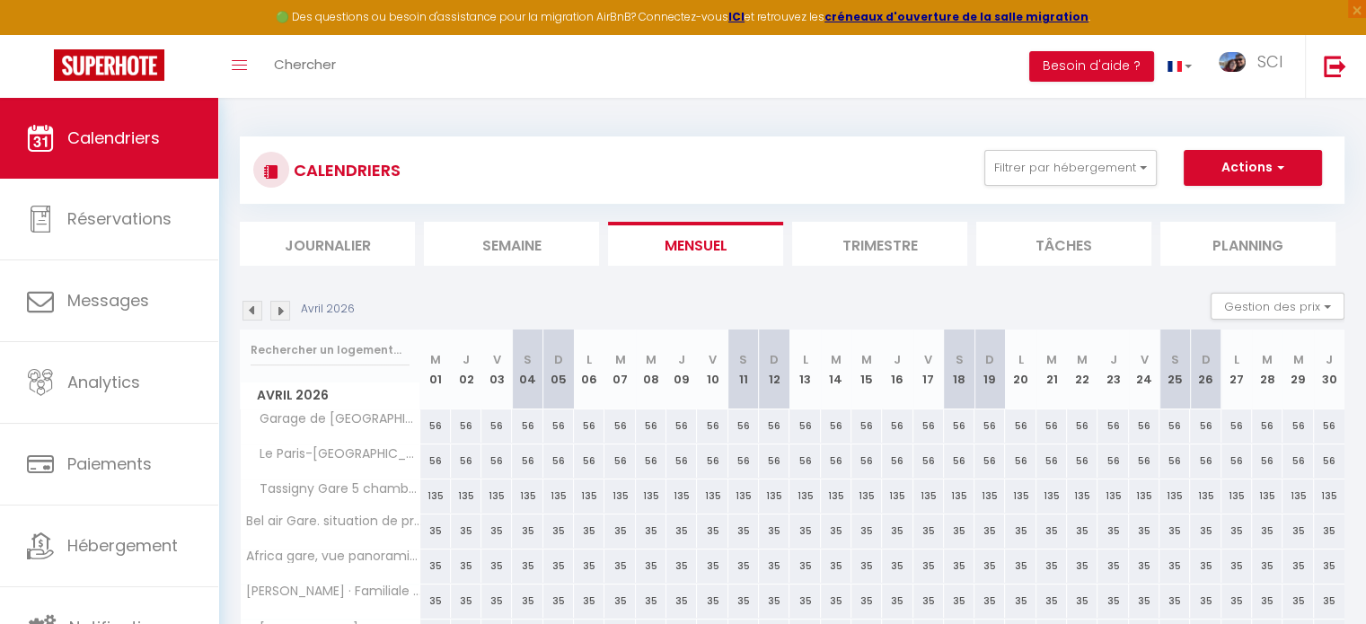
click at [287, 314] on img at bounding box center [280, 311] width 20 height 20
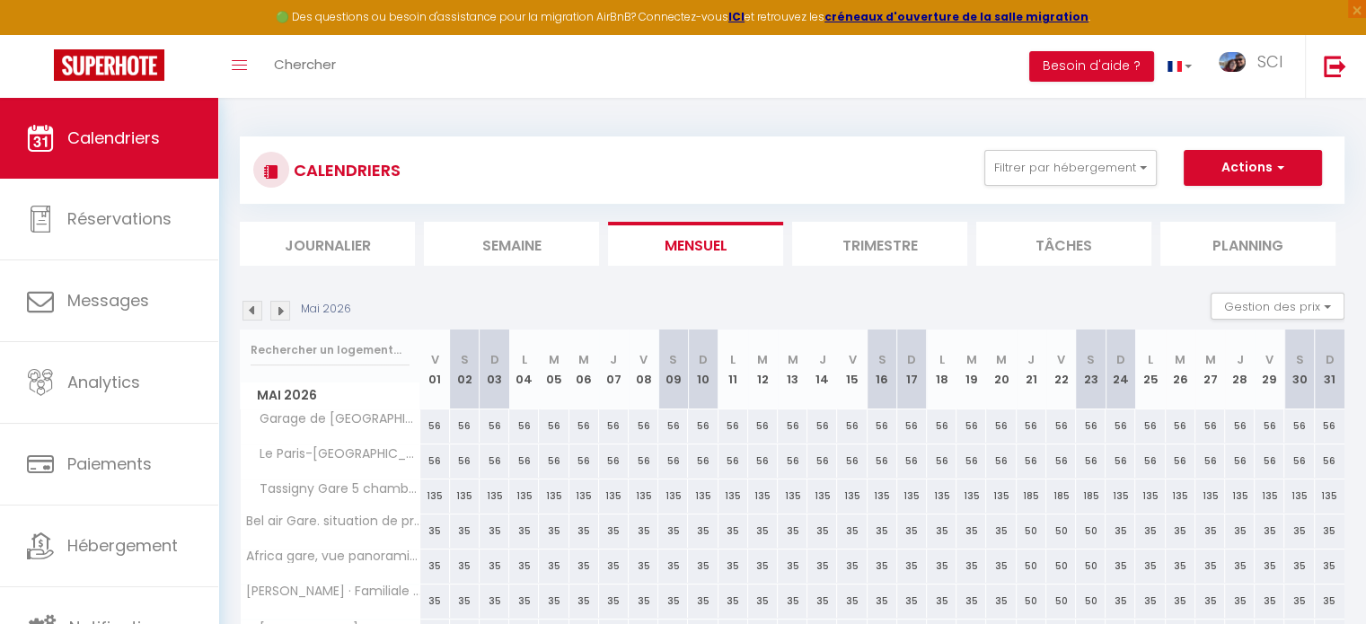
click at [287, 314] on img at bounding box center [280, 311] width 20 height 20
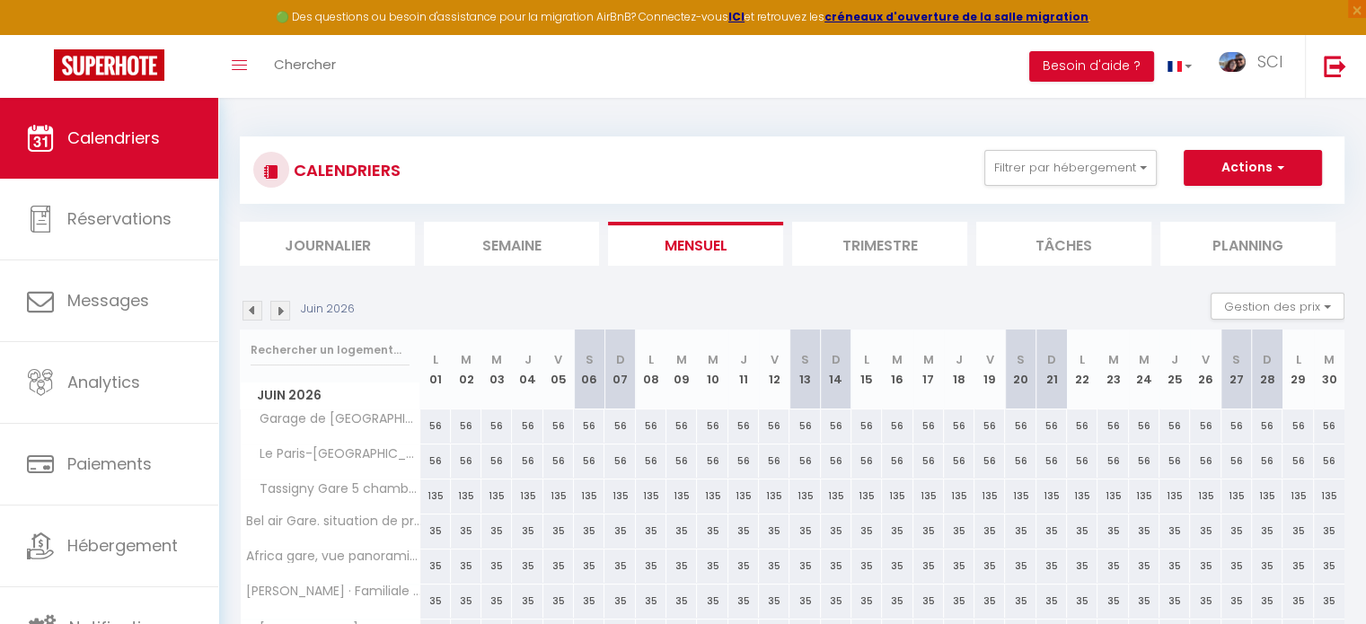
click at [287, 314] on img at bounding box center [280, 311] width 20 height 20
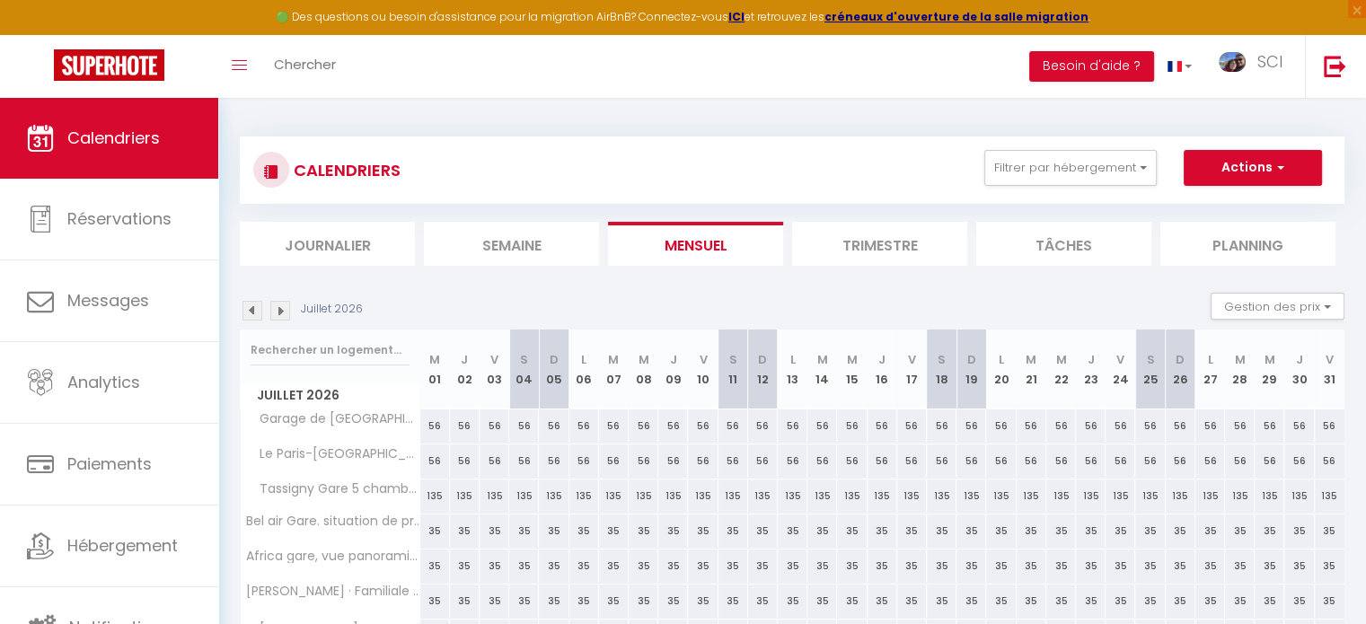
click at [287, 314] on img at bounding box center [280, 311] width 20 height 20
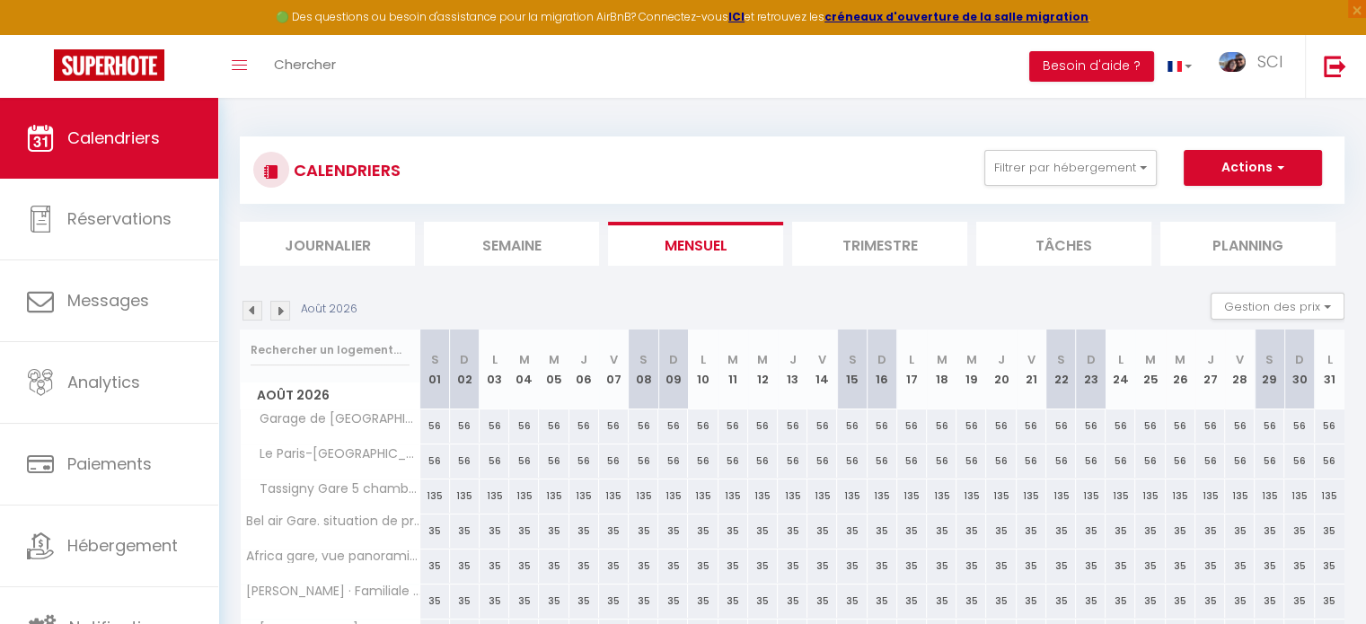
click at [287, 314] on img at bounding box center [280, 311] width 20 height 20
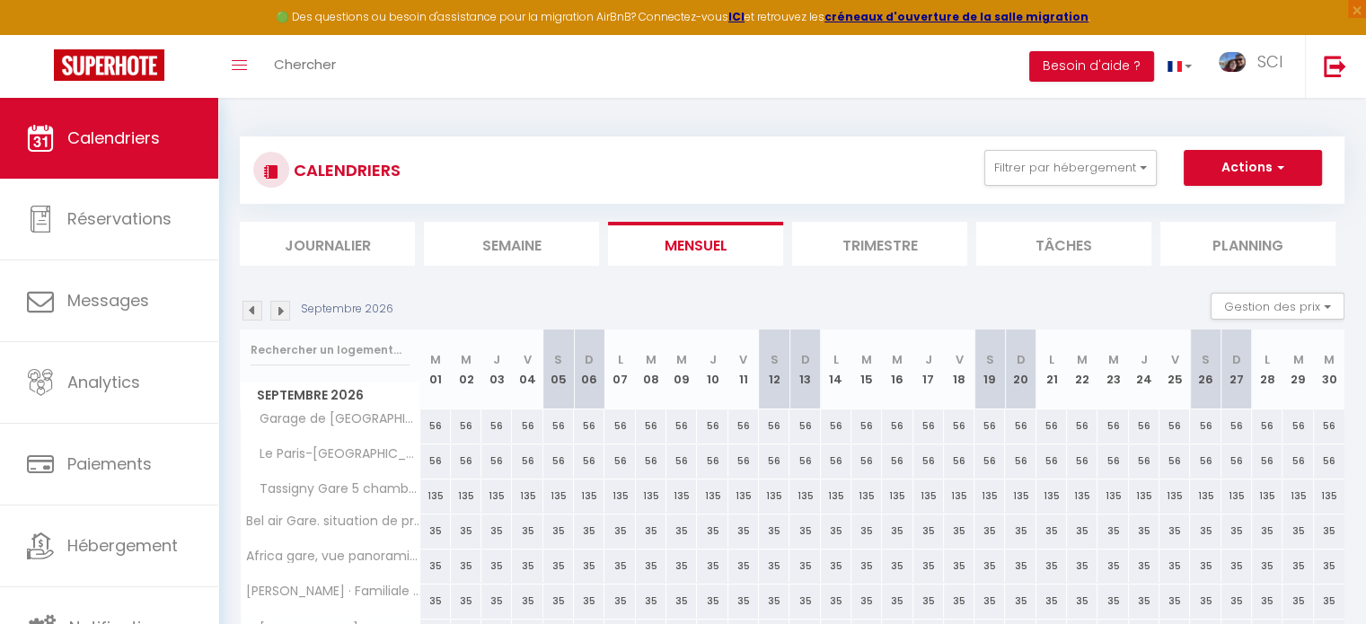
click at [287, 314] on img at bounding box center [280, 311] width 20 height 20
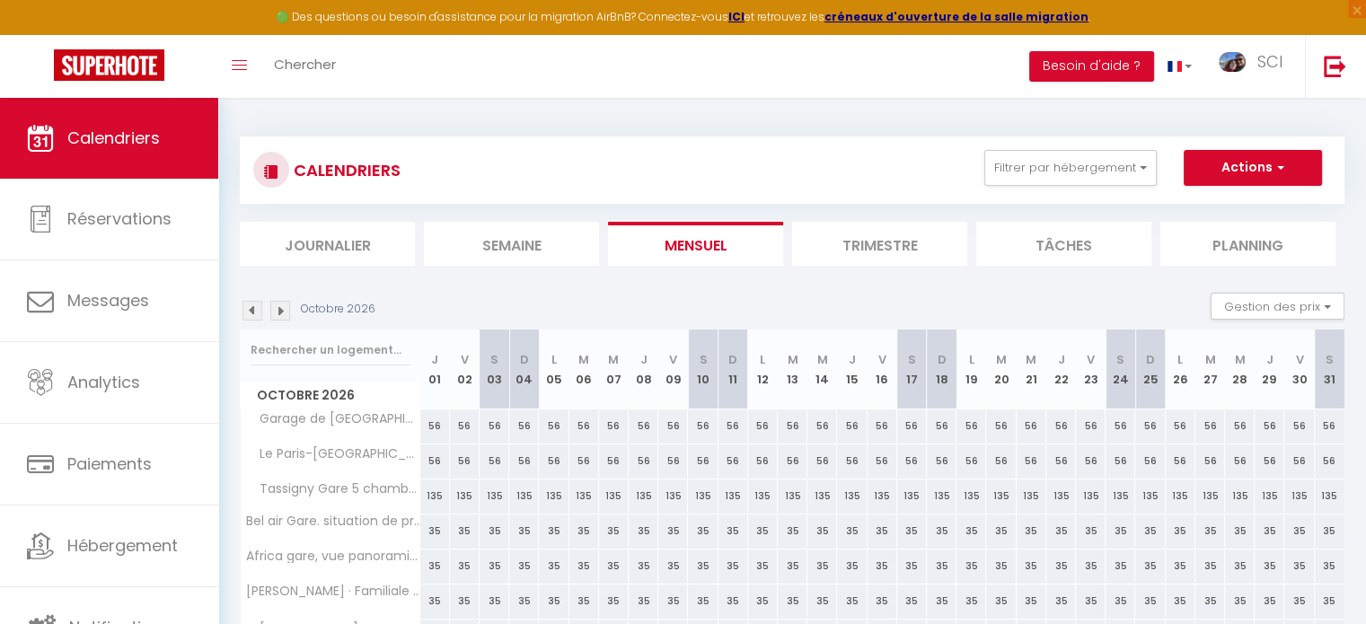
click at [287, 314] on img at bounding box center [280, 311] width 20 height 20
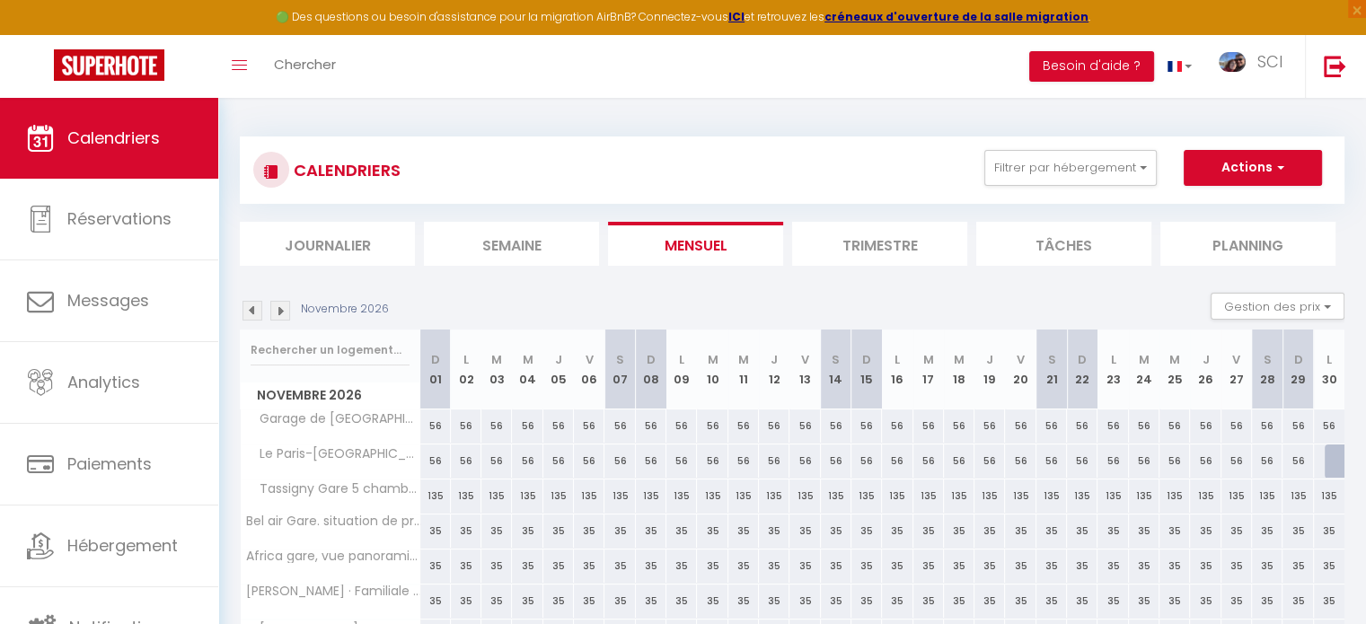
click at [287, 314] on img at bounding box center [280, 311] width 20 height 20
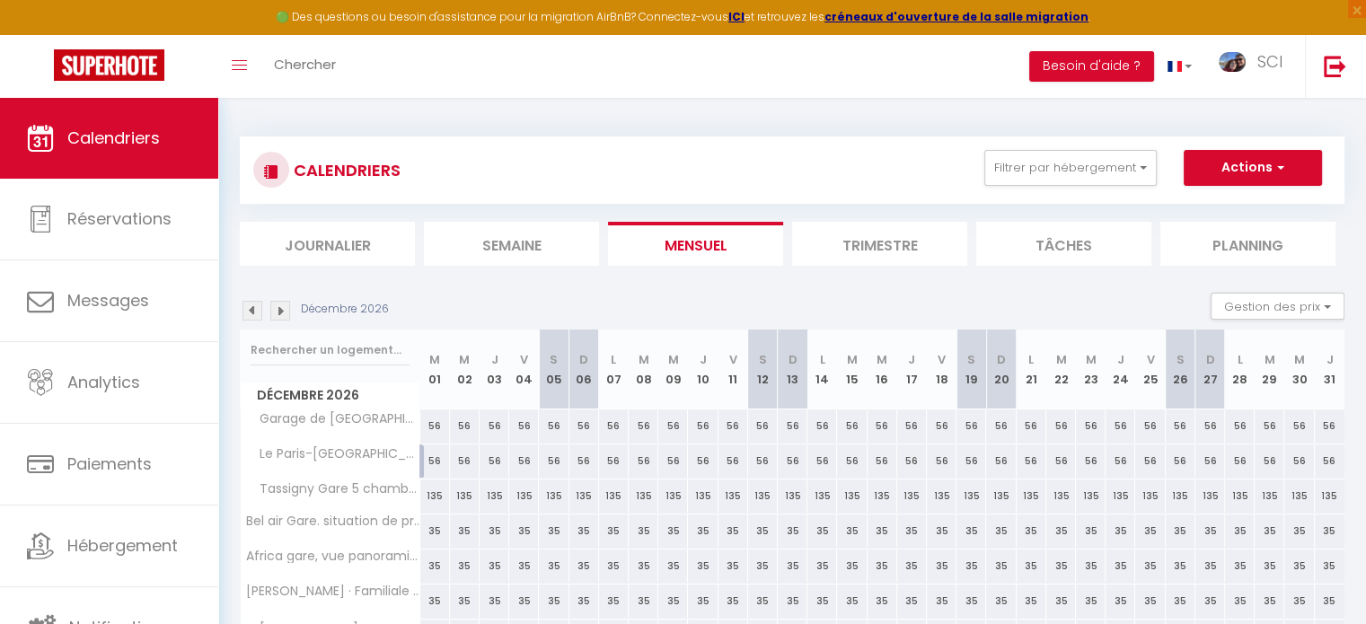
click at [287, 314] on img at bounding box center [280, 311] width 20 height 20
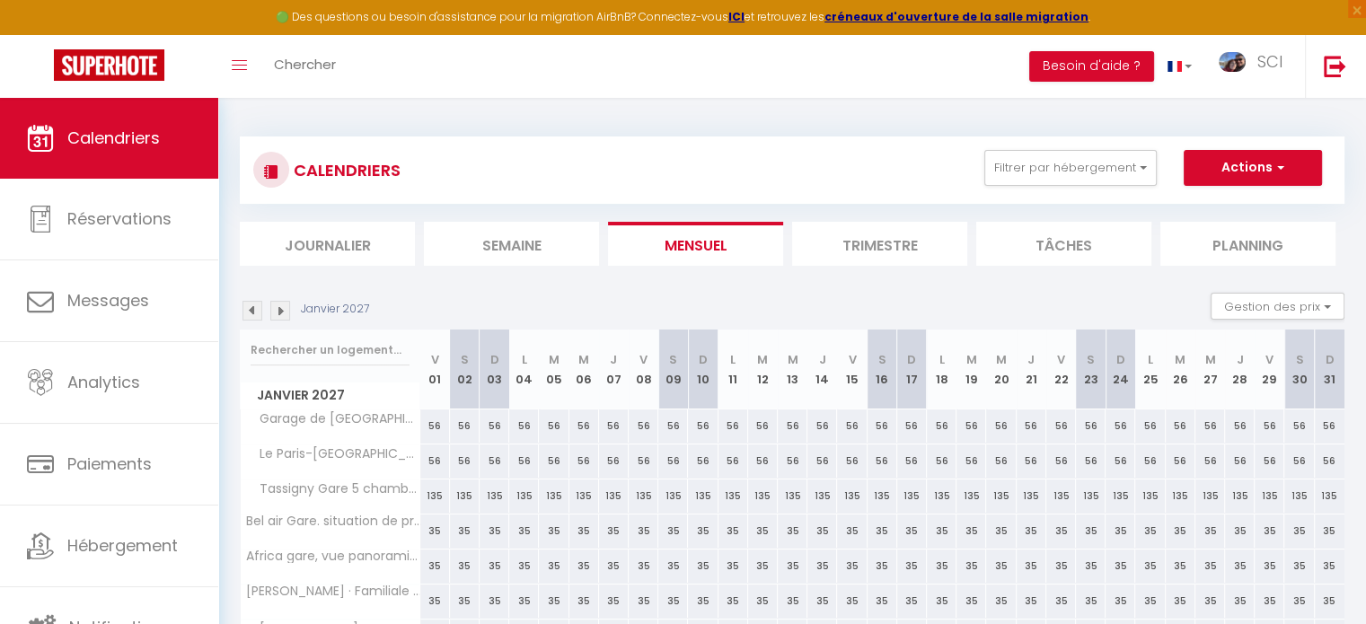
click at [287, 314] on img at bounding box center [280, 311] width 20 height 20
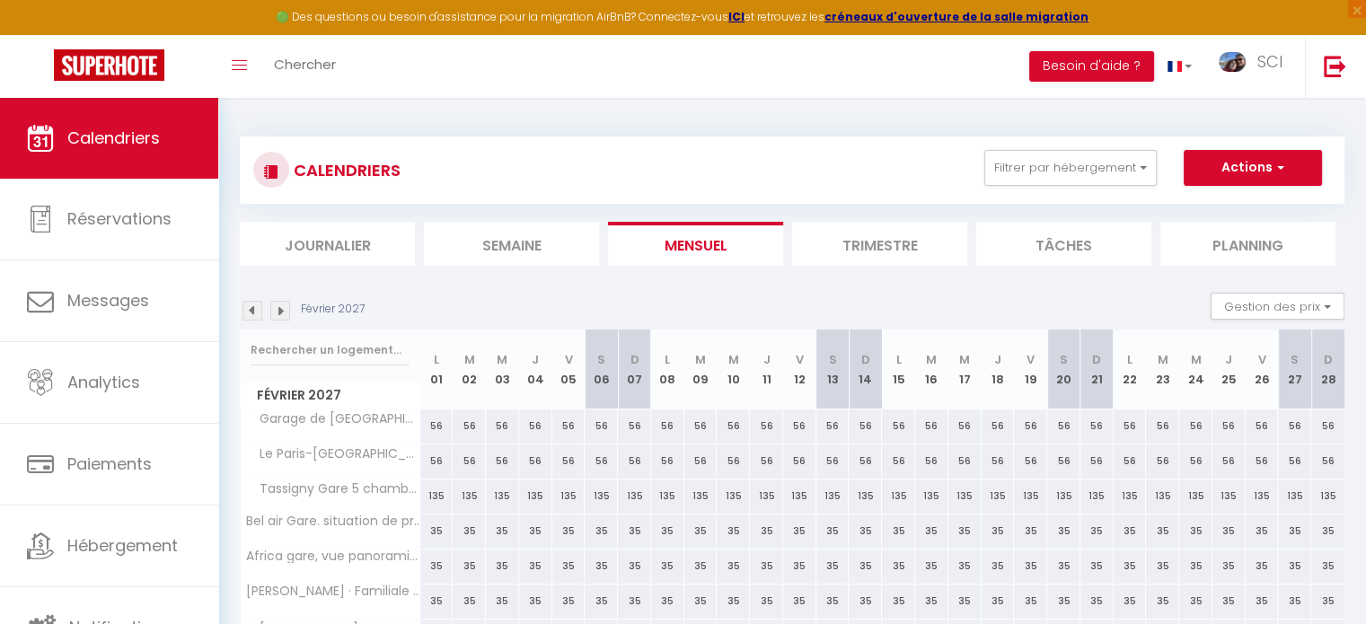
click at [287, 314] on img at bounding box center [280, 311] width 20 height 20
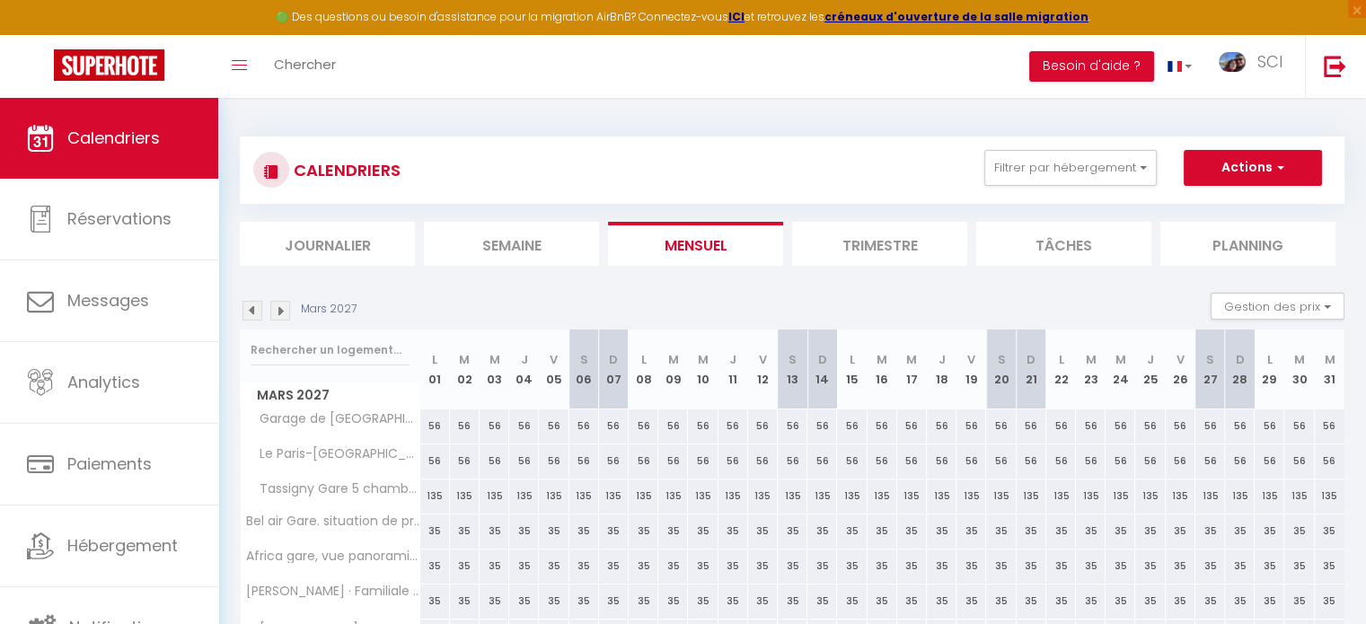
click at [287, 314] on img at bounding box center [280, 311] width 20 height 20
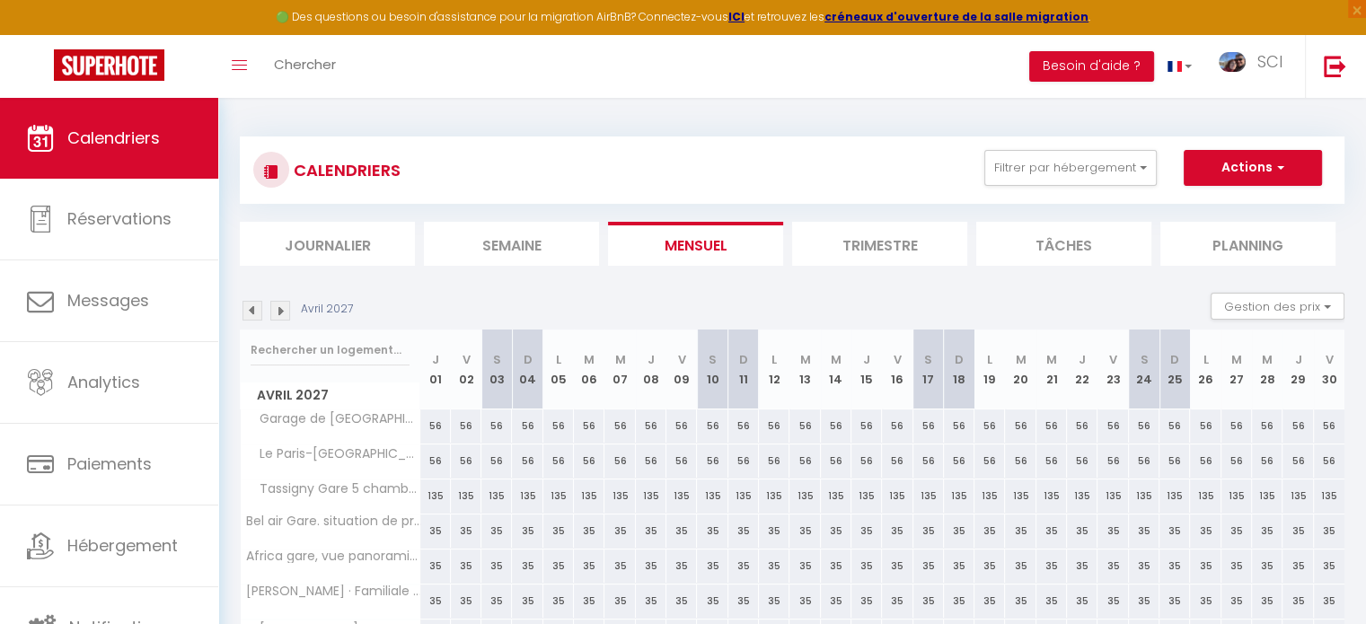
click at [287, 314] on img at bounding box center [280, 311] width 20 height 20
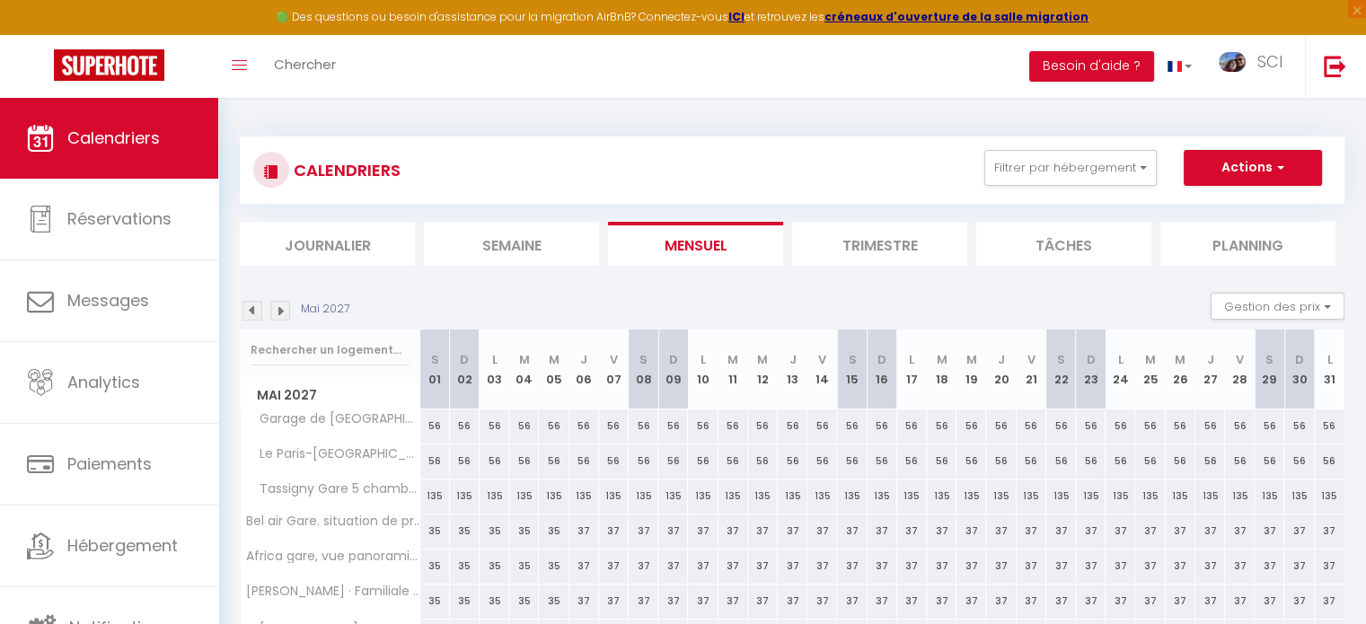
click at [287, 314] on img at bounding box center [280, 311] width 20 height 20
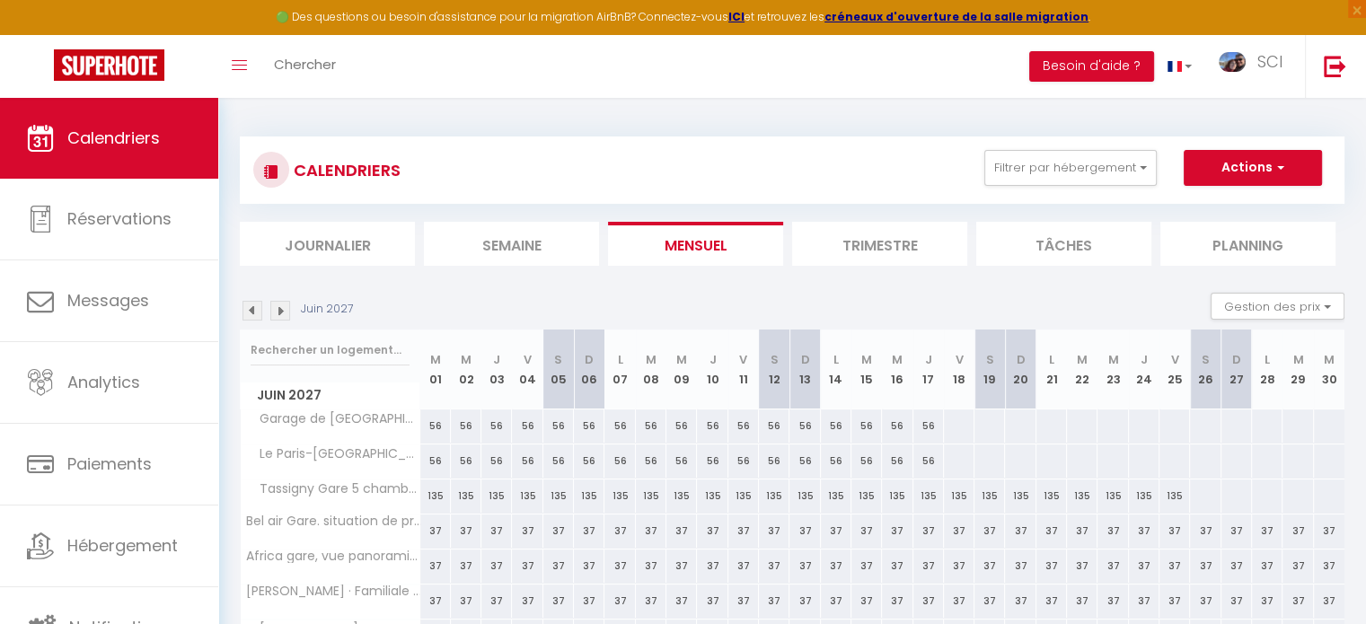
click at [287, 314] on img at bounding box center [280, 311] width 20 height 20
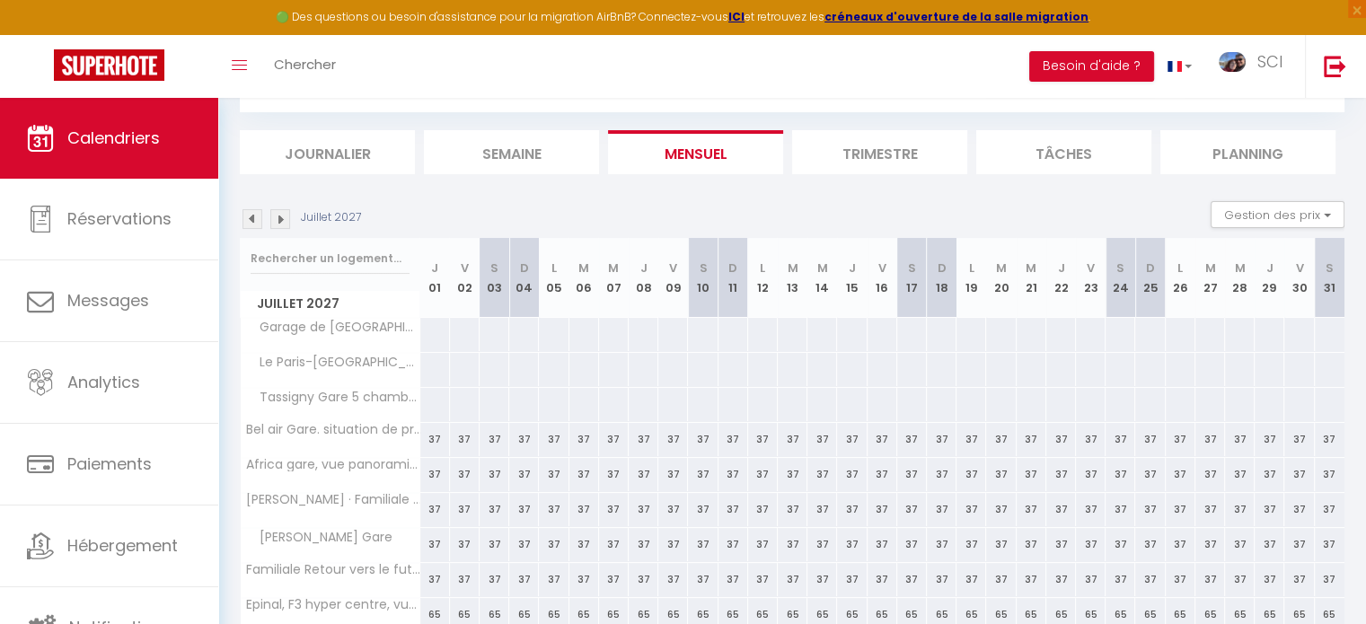
scroll to position [90, 0]
click at [280, 216] on img at bounding box center [280, 221] width 20 height 20
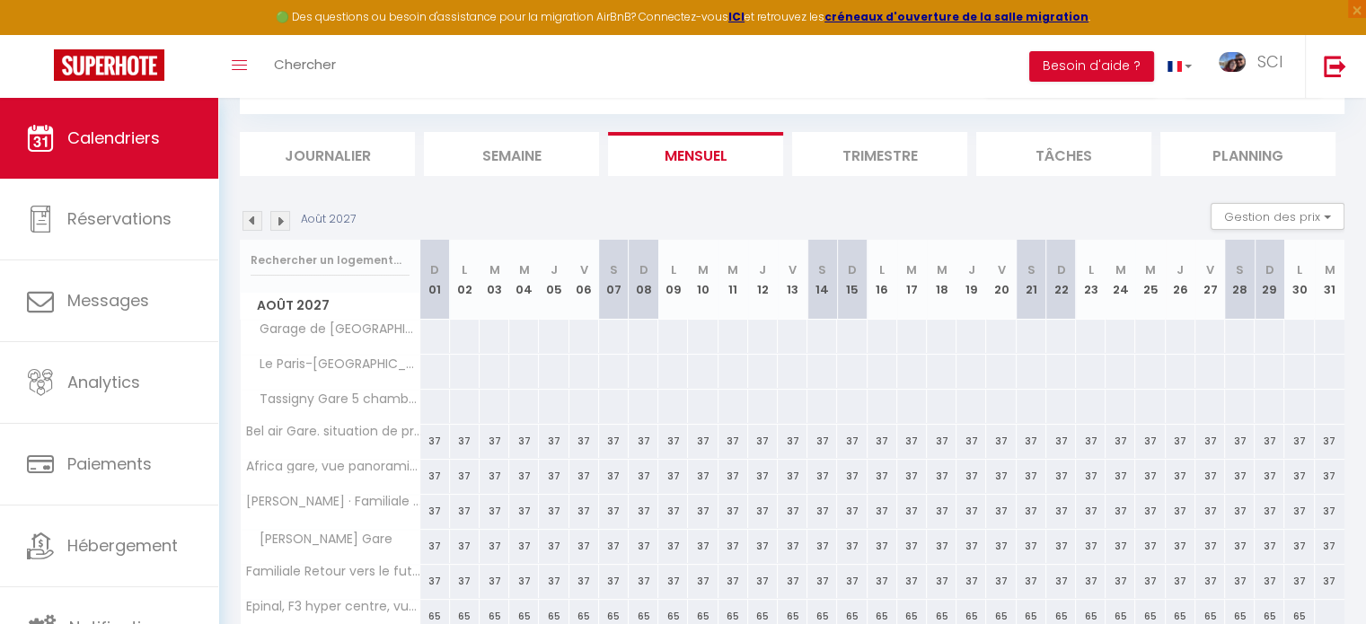
click at [280, 216] on img at bounding box center [280, 221] width 20 height 20
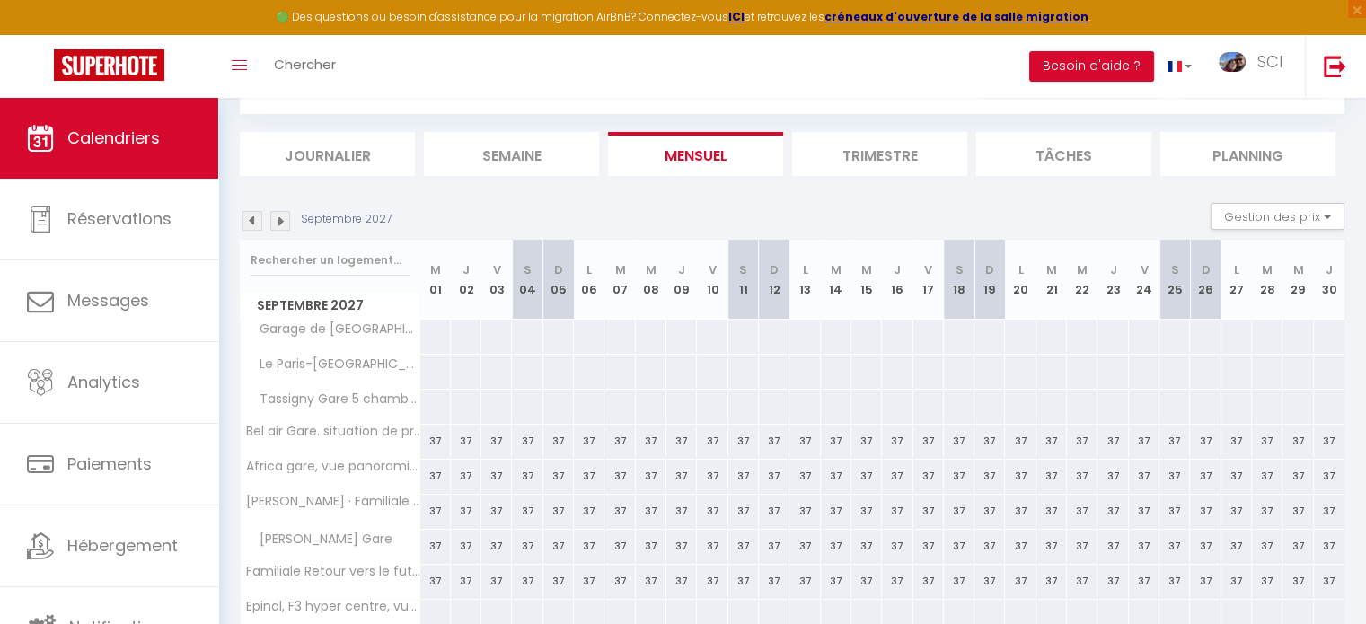
click at [280, 216] on img at bounding box center [280, 221] width 20 height 20
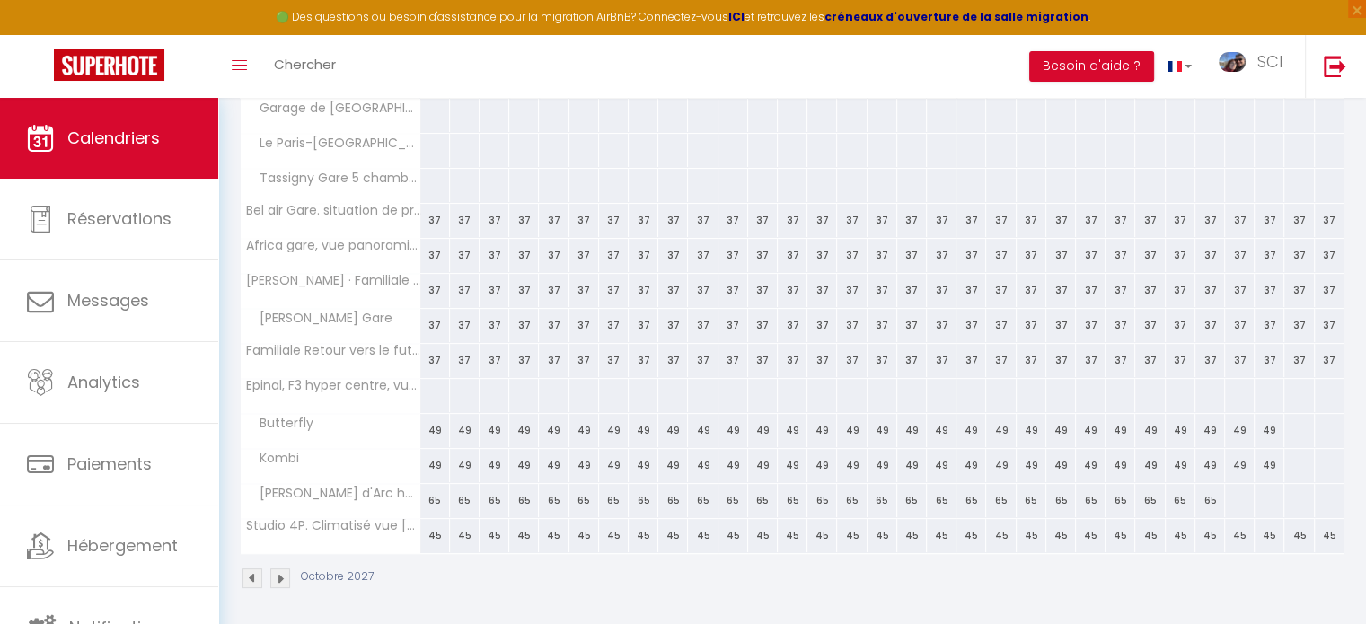
scroll to position [0, 0]
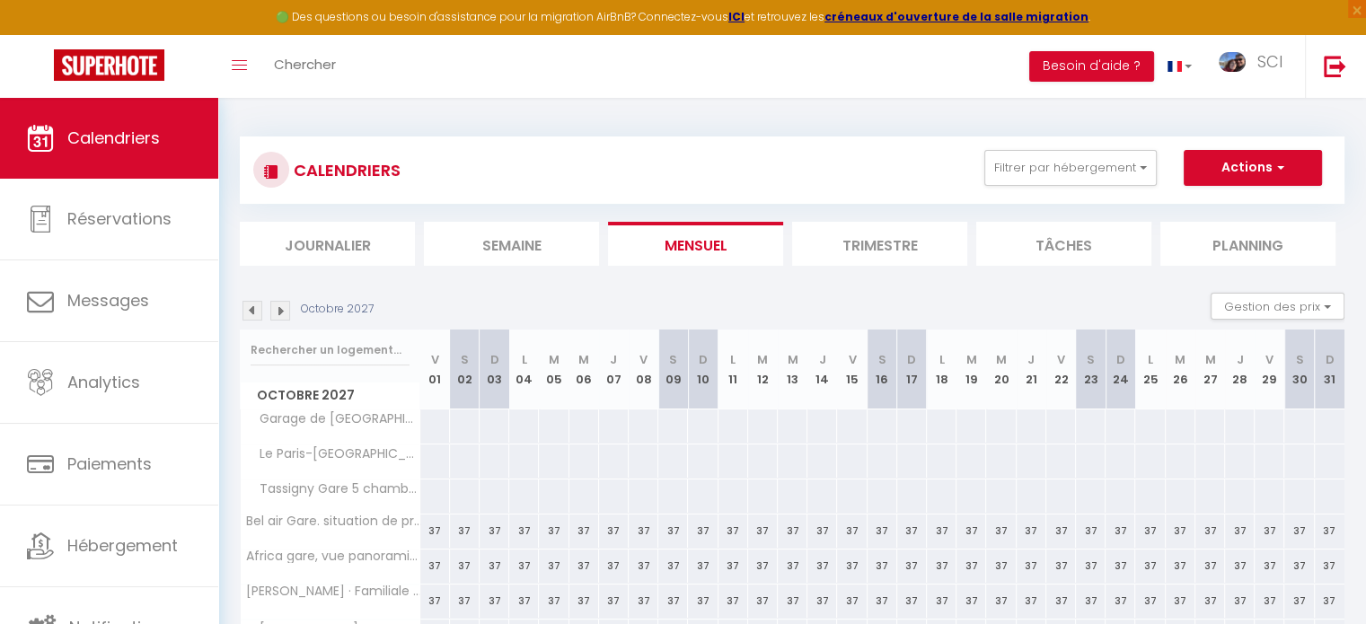
click at [278, 303] on img at bounding box center [280, 311] width 20 height 20
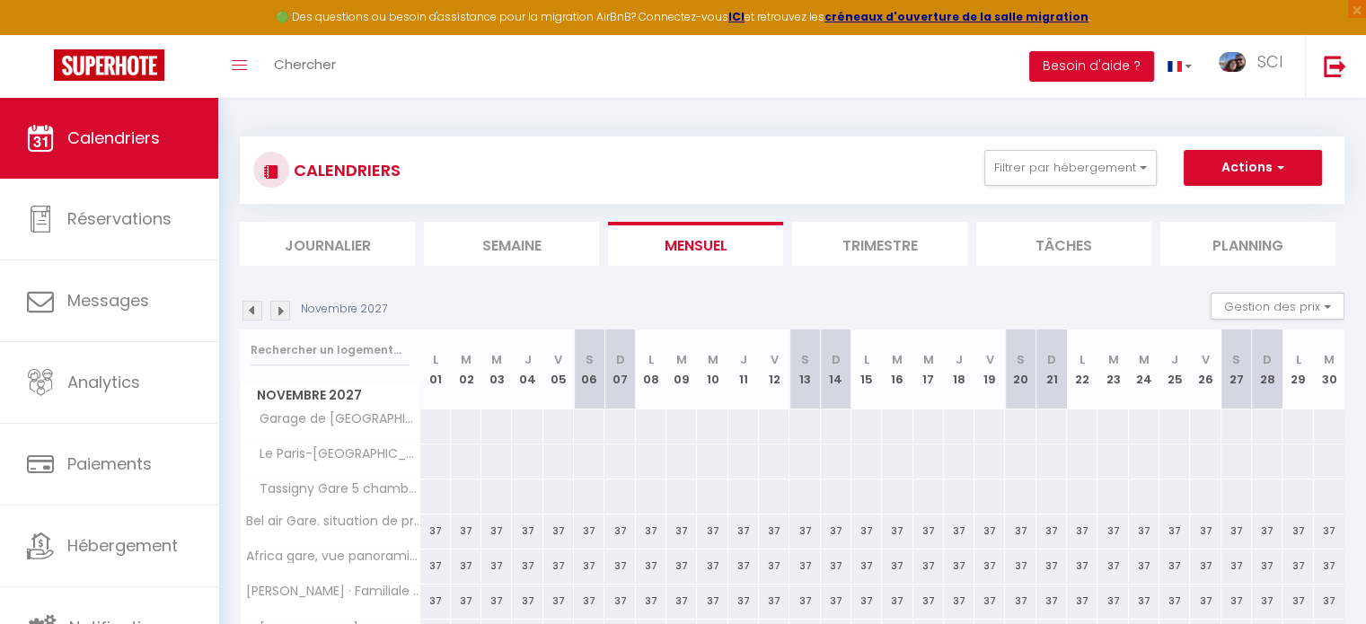
click at [278, 303] on img at bounding box center [280, 311] width 20 height 20
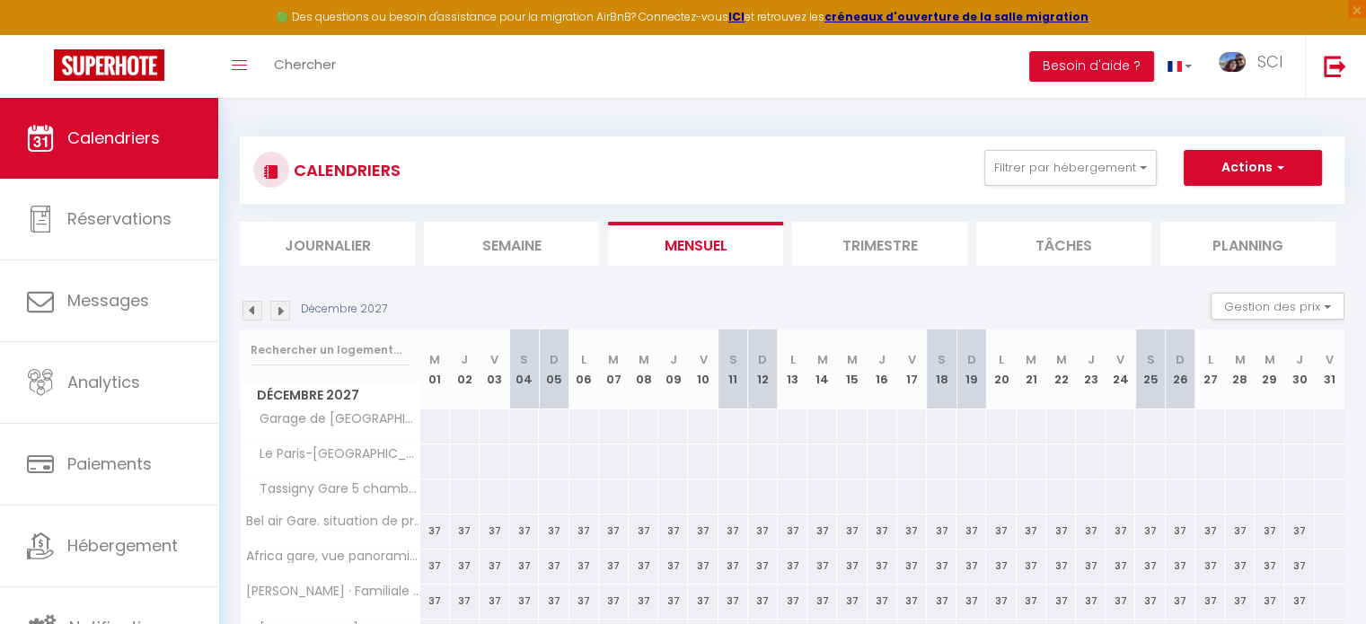
click at [278, 303] on img at bounding box center [280, 311] width 20 height 20
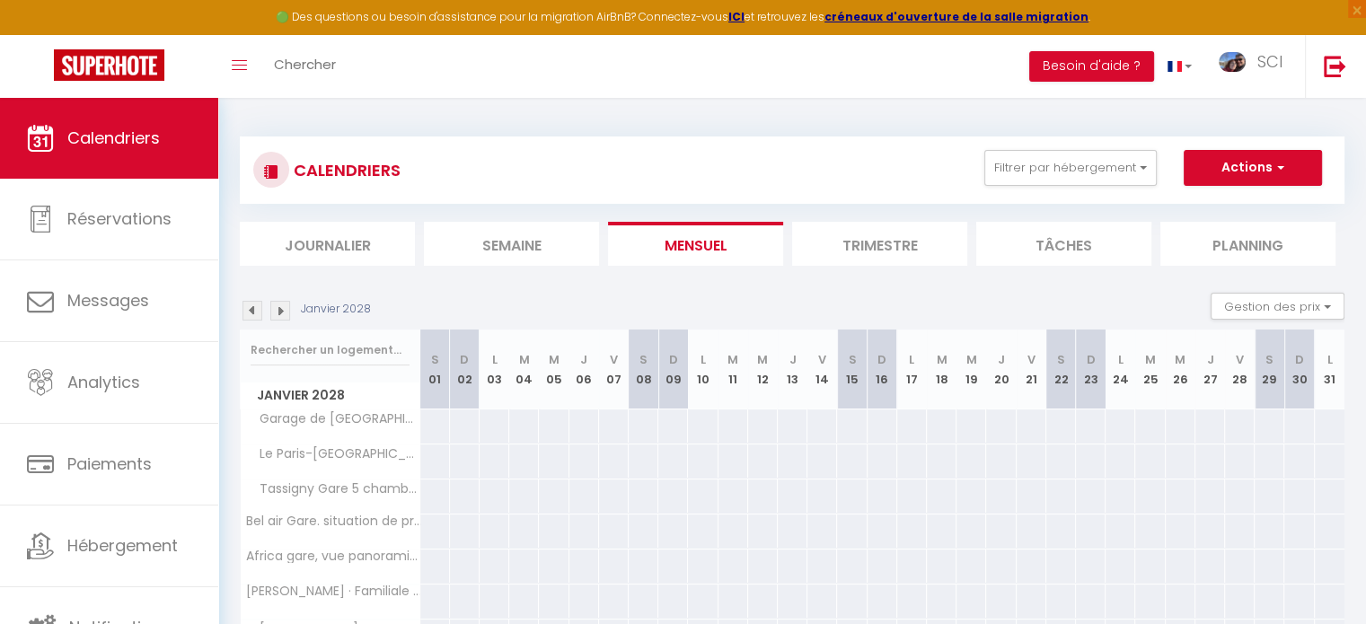
click at [285, 308] on img at bounding box center [280, 311] width 20 height 20
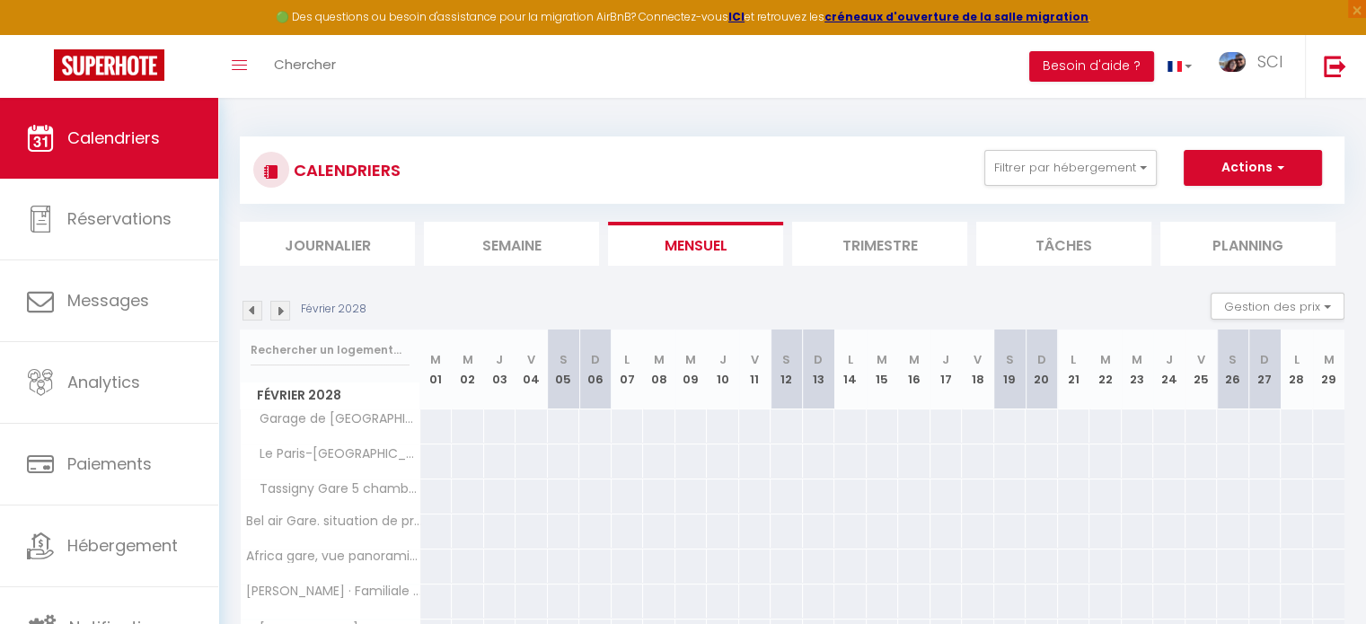
click at [285, 308] on img at bounding box center [280, 311] width 20 height 20
